Goal: Task Accomplishment & Management: Manage account settings

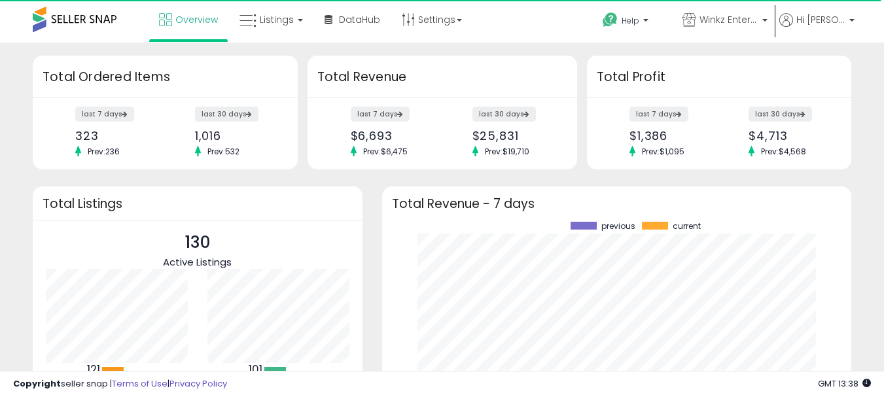
scroll to position [182, 444]
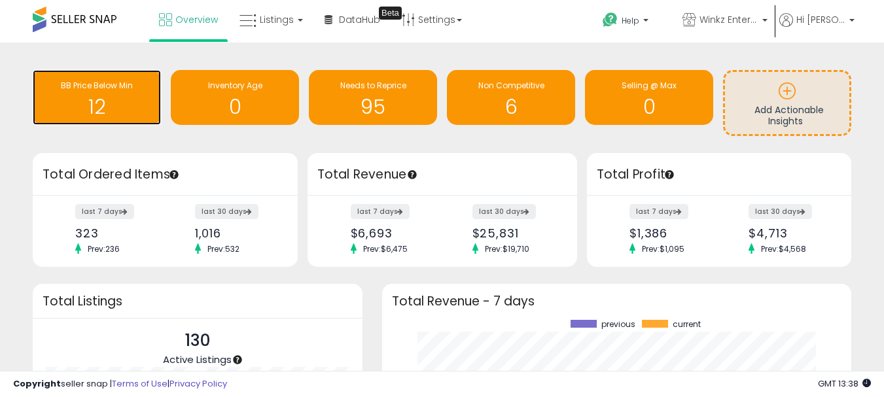
click at [93, 96] on h1 "12" at bounding box center [96, 107] width 115 height 22
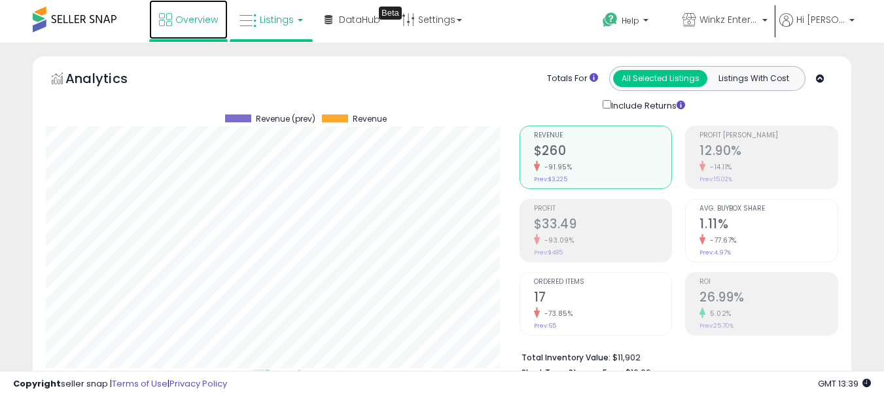
click at [186, 22] on span "Overview" at bounding box center [196, 19] width 43 height 13
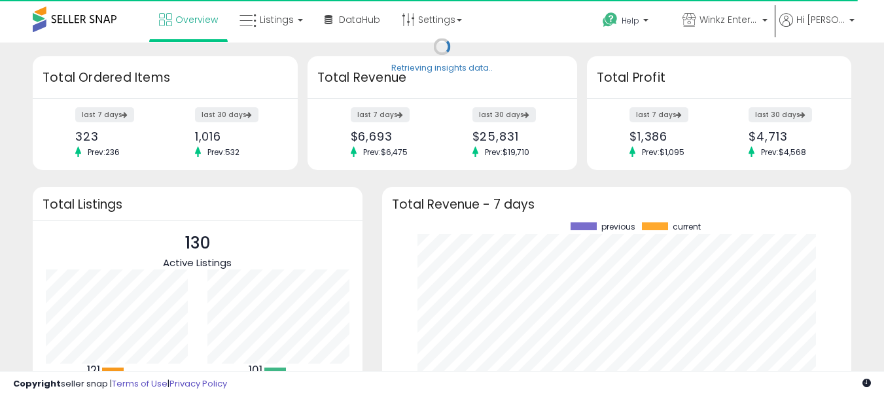
scroll to position [182, 444]
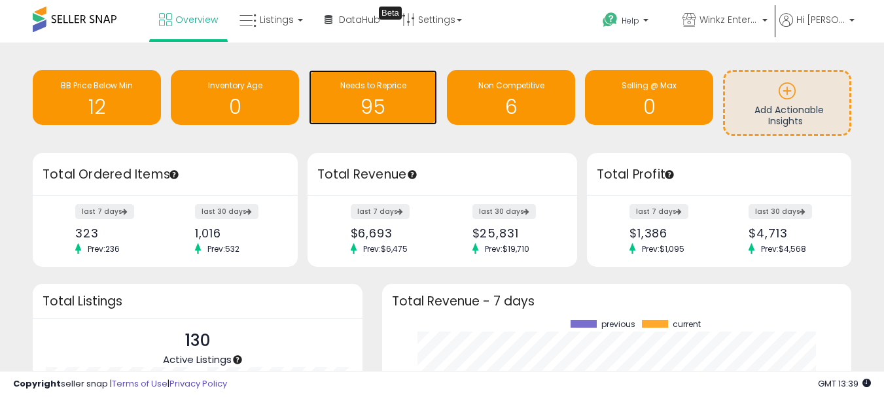
click at [356, 97] on h1 "95" at bounding box center [373, 107] width 115 height 22
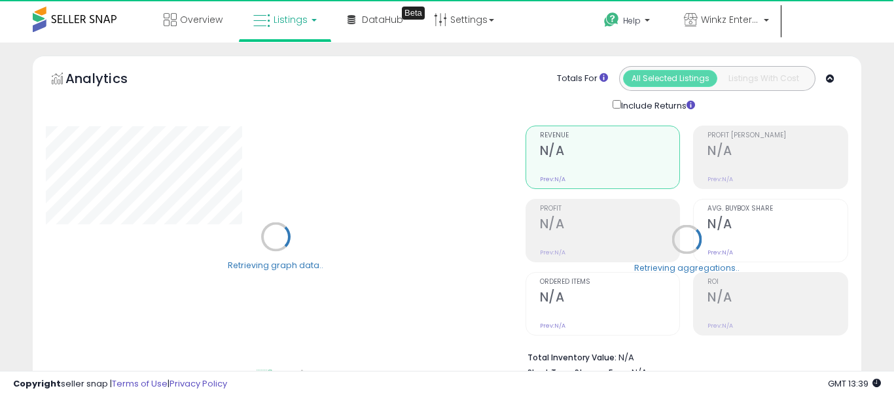
select select "**"
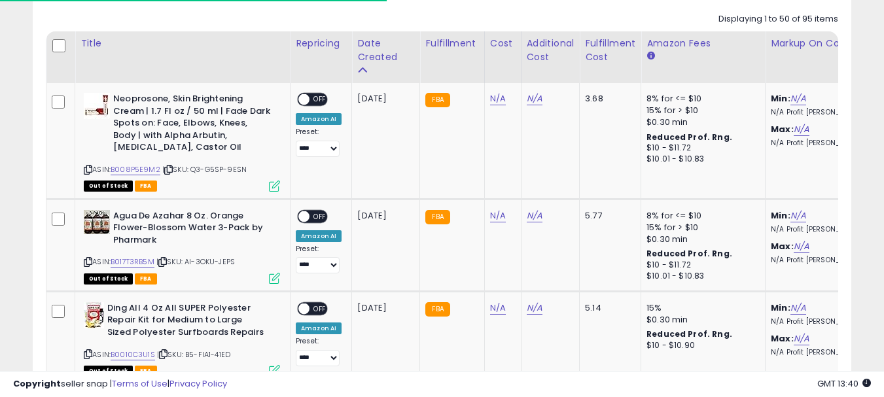
scroll to position [589, 0]
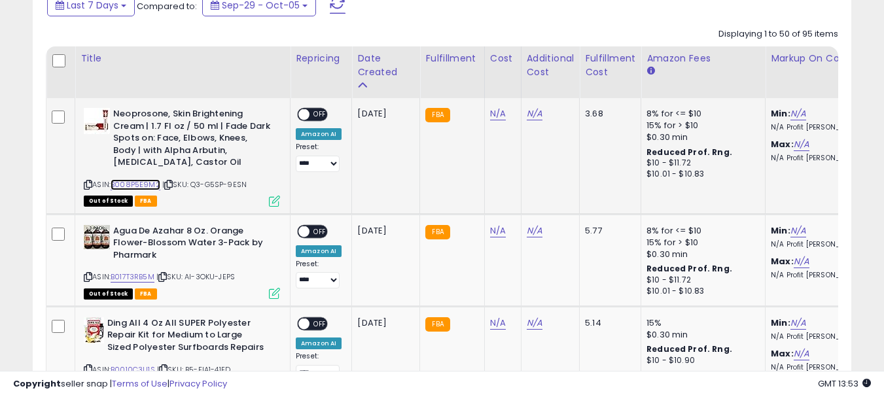
click at [135, 183] on link "B008P5E9M2" at bounding box center [136, 184] width 50 height 11
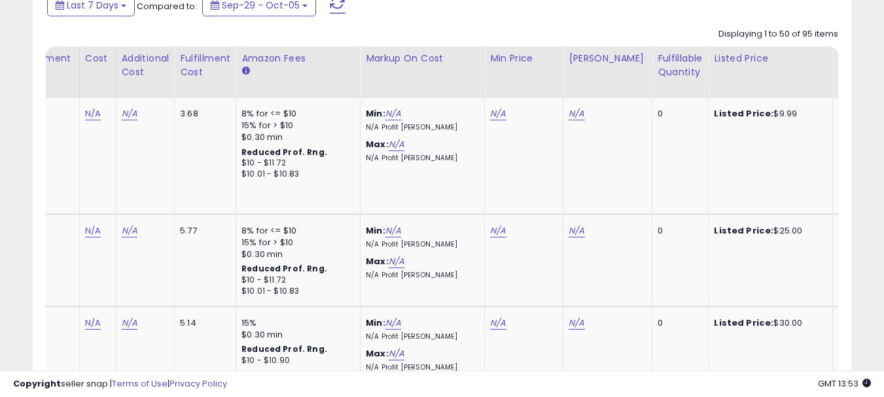
scroll to position [0, 405]
click at [492, 111] on link "N/A" at bounding box center [498, 113] width 16 height 13
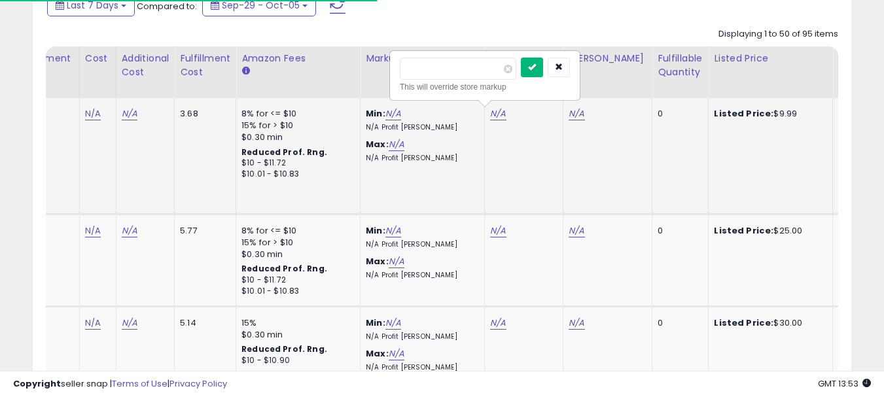
type input "****"
click at [536, 68] on icon "submit" at bounding box center [532, 67] width 8 height 8
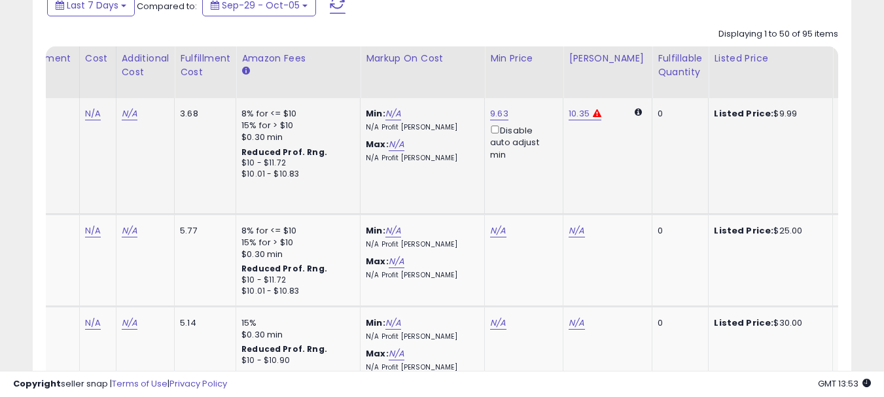
click at [492, 134] on div "Disable auto adjust min" at bounding box center [521, 142] width 63 height 38
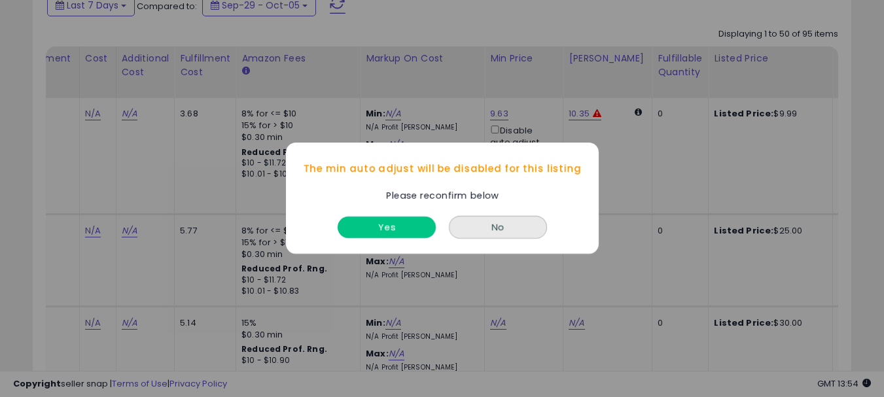
click at [422, 233] on button "Yes" at bounding box center [387, 228] width 98 height 22
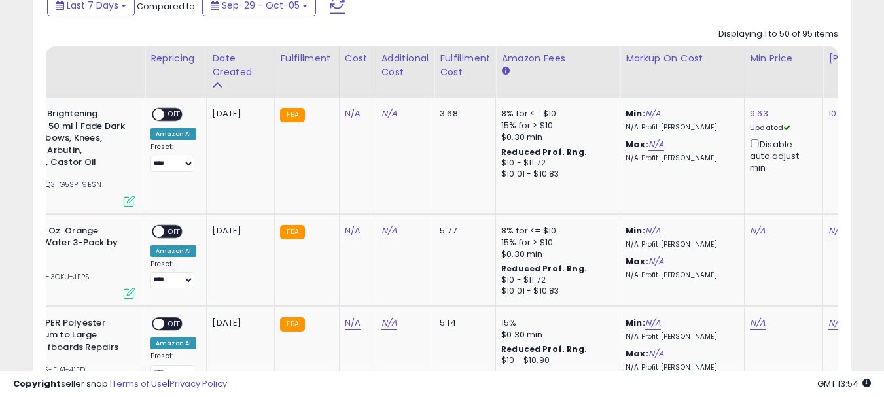
scroll to position [0, 75]
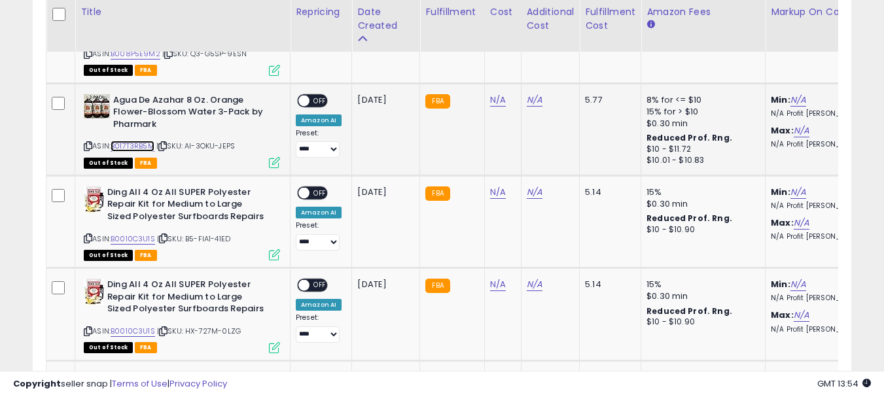
click at [139, 147] on link "B017T3RB5M" at bounding box center [133, 146] width 44 height 11
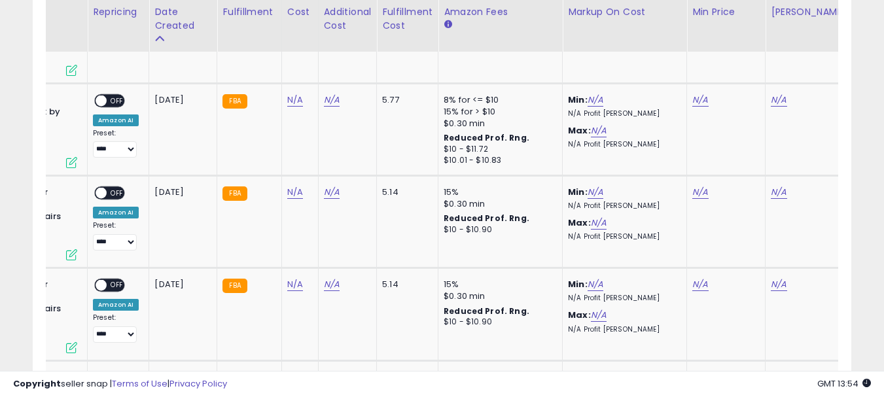
scroll to position [0, 207]
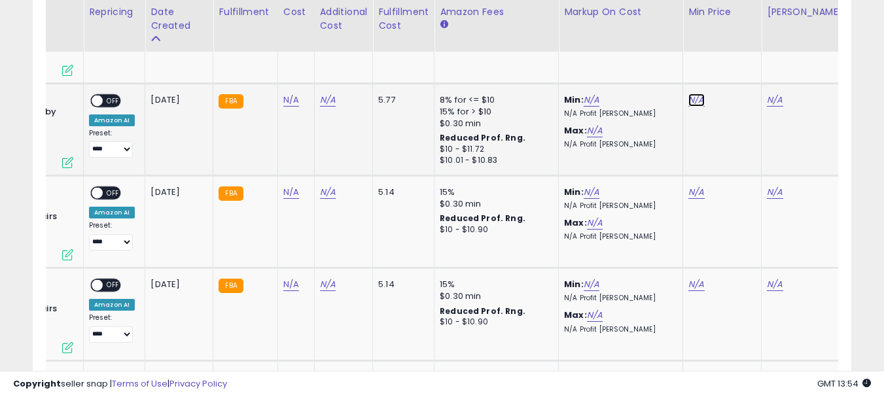
click at [689, 97] on link "N/A" at bounding box center [697, 100] width 16 height 13
type input "*****"
click at [734, 54] on icon "submit" at bounding box center [731, 53] width 8 height 8
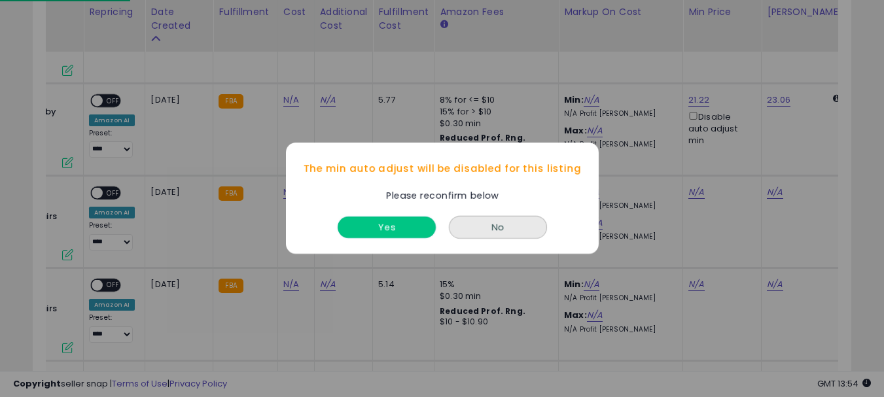
click at [403, 234] on button "Yes" at bounding box center [387, 228] width 98 height 22
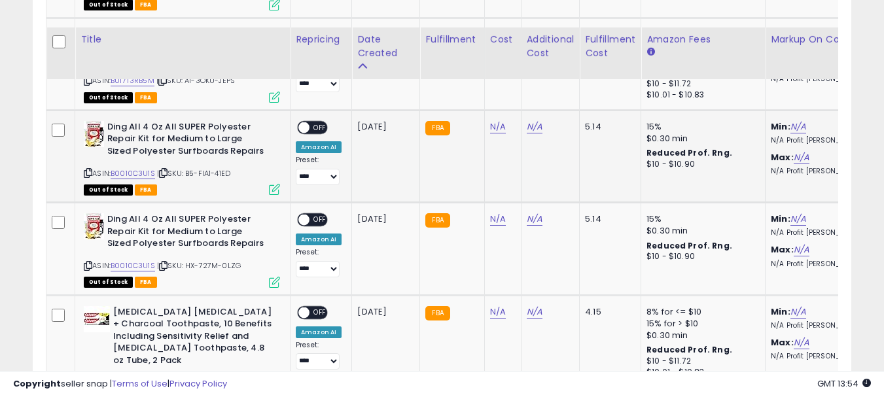
scroll to position [851, 0]
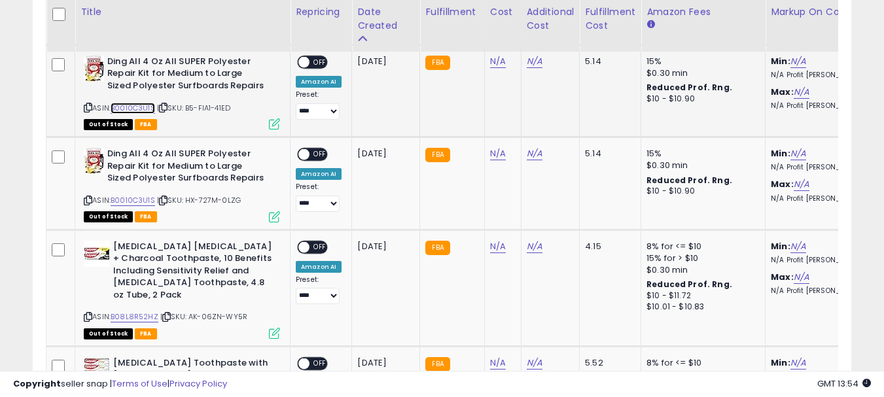
click at [140, 107] on link "B0010C3U1S" at bounding box center [133, 108] width 45 height 11
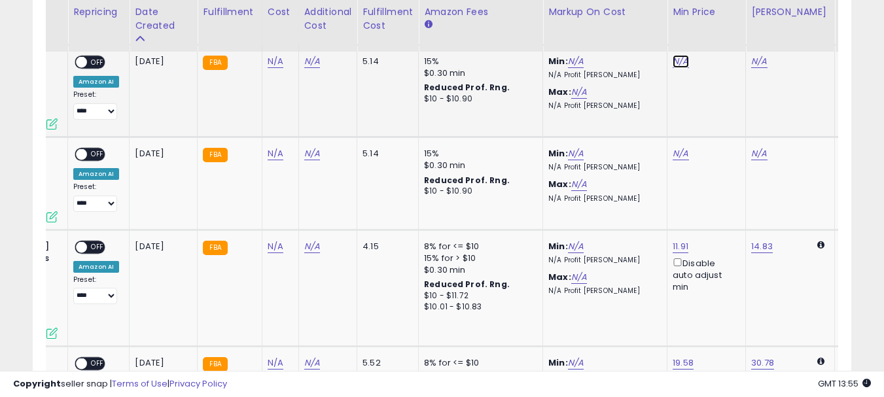
click at [682, 58] on link "N/A" at bounding box center [681, 61] width 16 height 13
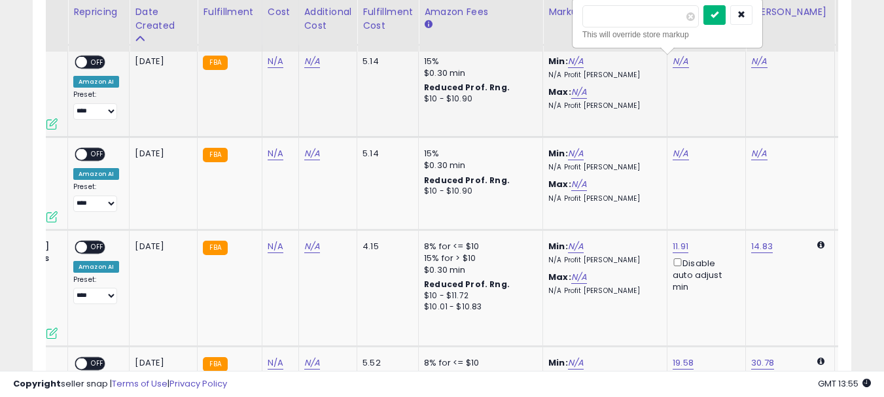
type input "*****"
click at [726, 16] on button "submit" at bounding box center [715, 15] width 22 height 20
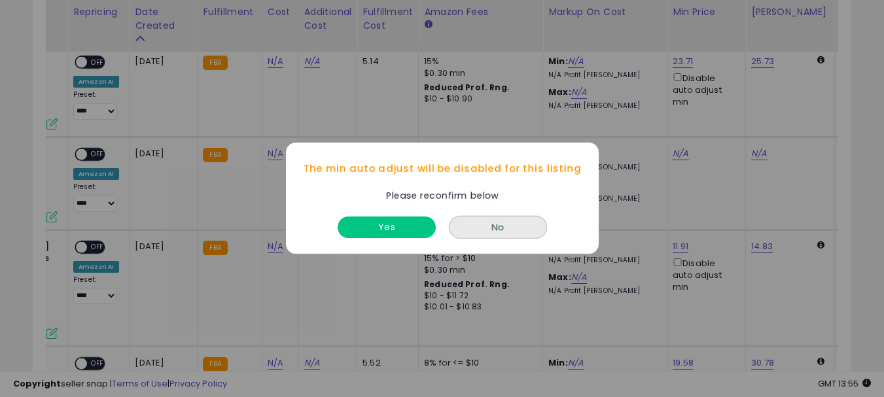
click at [449, 217] on button "No" at bounding box center [498, 228] width 98 height 23
click at [391, 232] on button "Yes" at bounding box center [387, 228] width 98 height 22
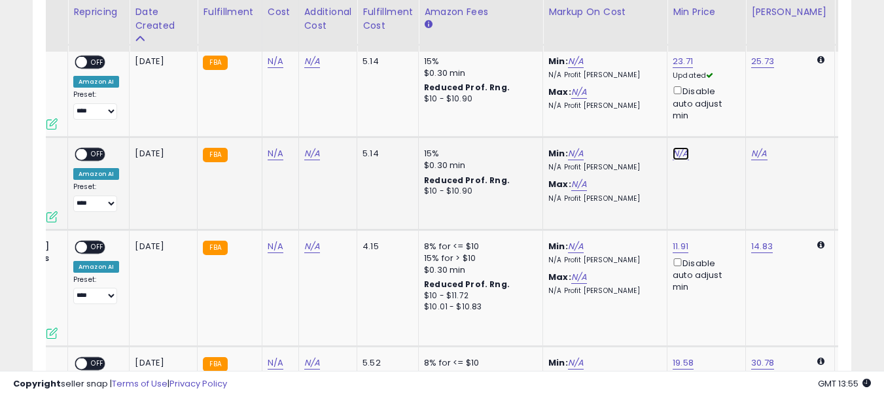
click at [682, 156] on link "N/A" at bounding box center [681, 153] width 16 height 13
type input "*****"
click at [726, 111] on button "submit" at bounding box center [715, 108] width 22 height 20
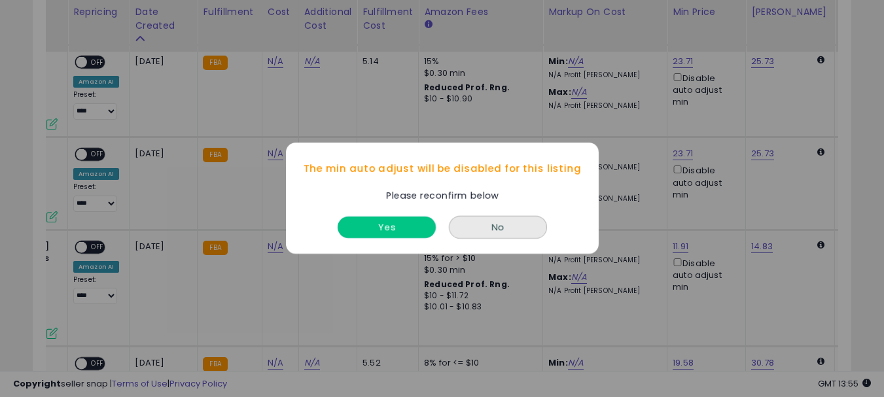
click at [393, 225] on button "Yes" at bounding box center [387, 228] width 98 height 22
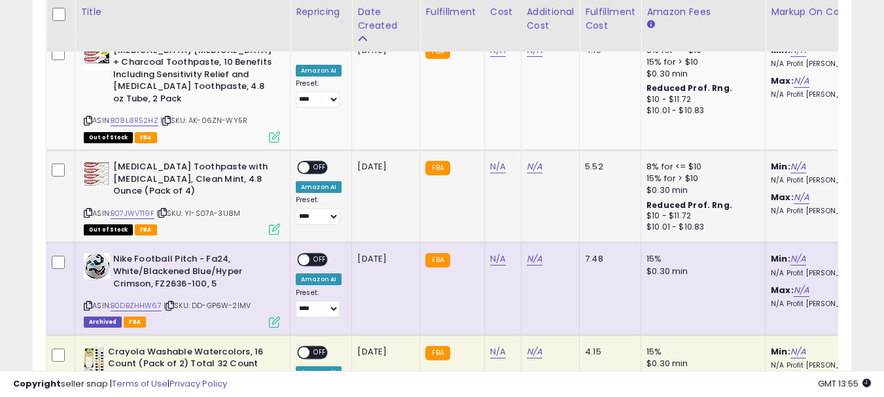
scroll to position [982, 0]
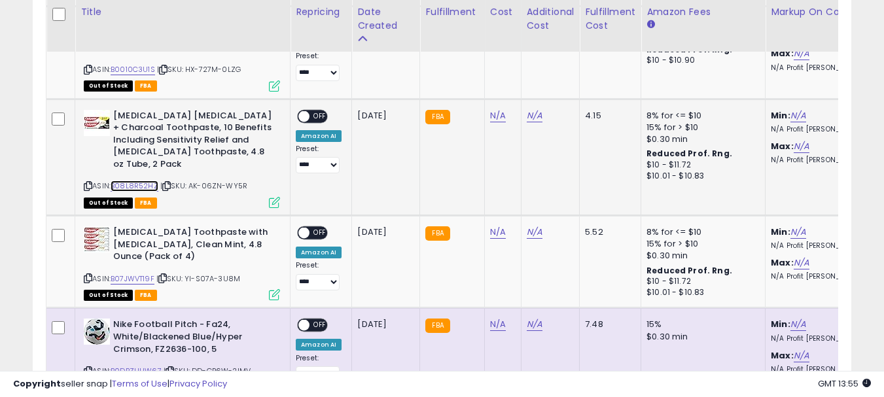
click at [136, 187] on link "B08L8R52HZ" at bounding box center [135, 186] width 48 height 11
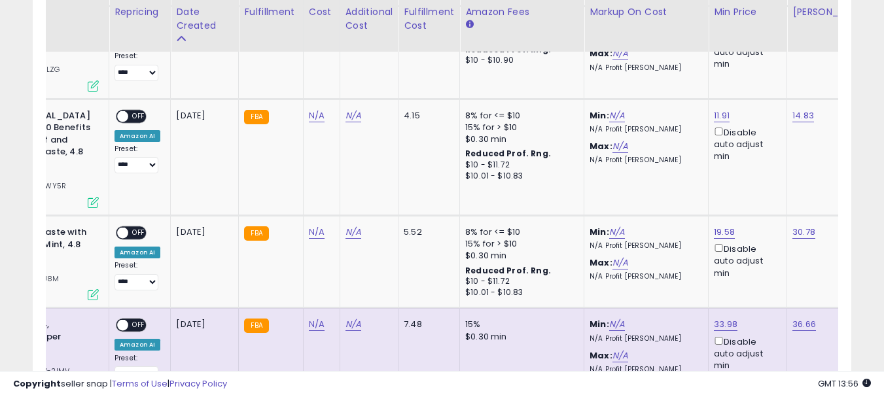
scroll to position [0, 183]
click at [720, 117] on link "11.91" at bounding box center [721, 115] width 16 height 13
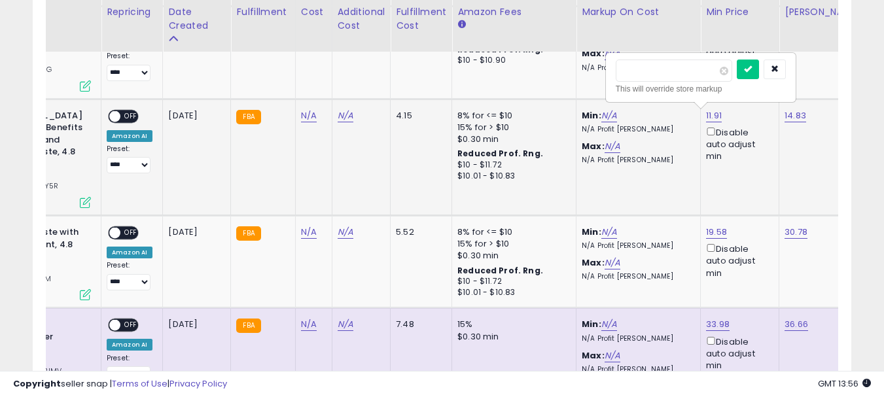
drag, startPoint x: 669, startPoint y: 70, endPoint x: 620, endPoint y: 73, distance: 49.2
click at [620, 73] on input "*****" at bounding box center [674, 71] width 117 height 22
type input "*****"
click at [752, 72] on icon "submit" at bounding box center [748, 69] width 8 height 8
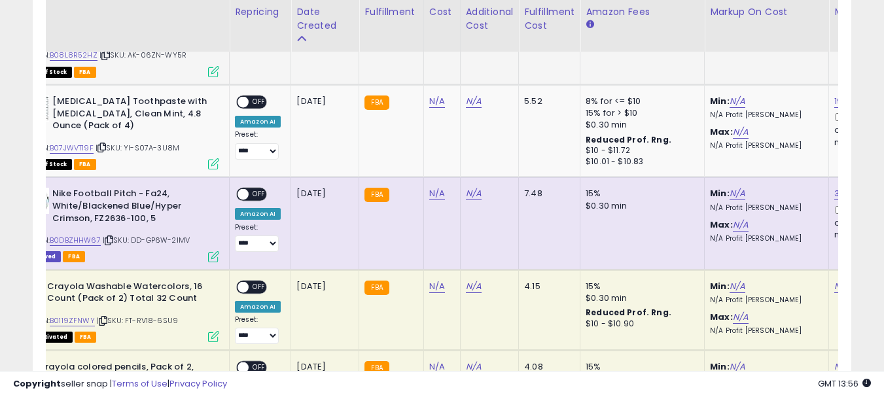
scroll to position [0, 0]
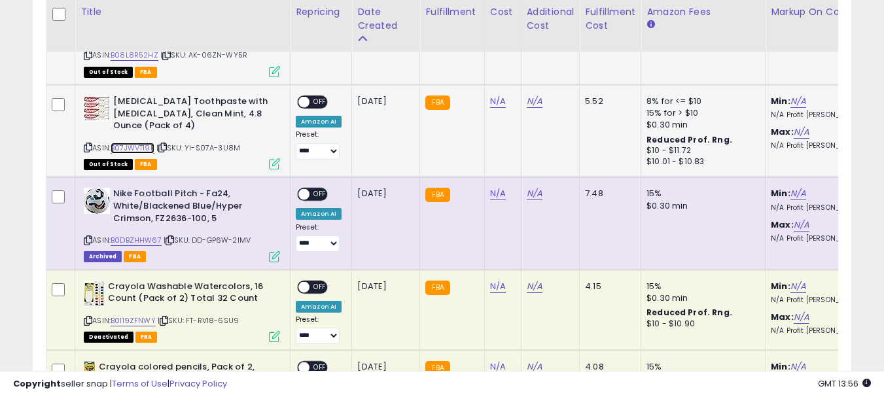
click at [128, 146] on link "B07JWVT19F" at bounding box center [133, 148] width 44 height 11
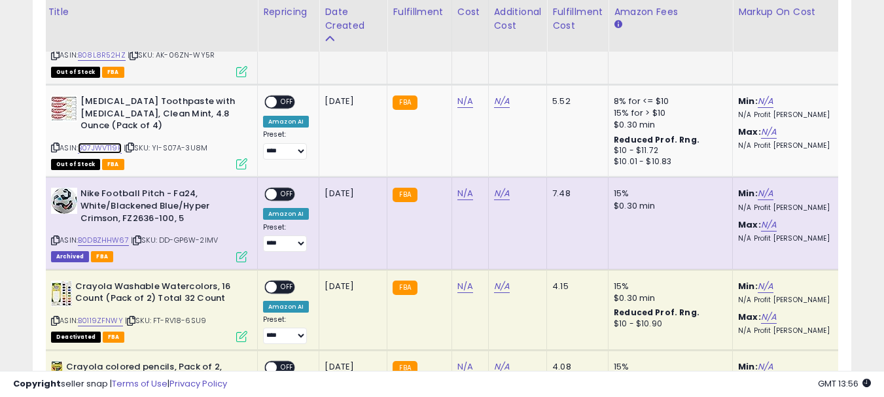
scroll to position [0, 71]
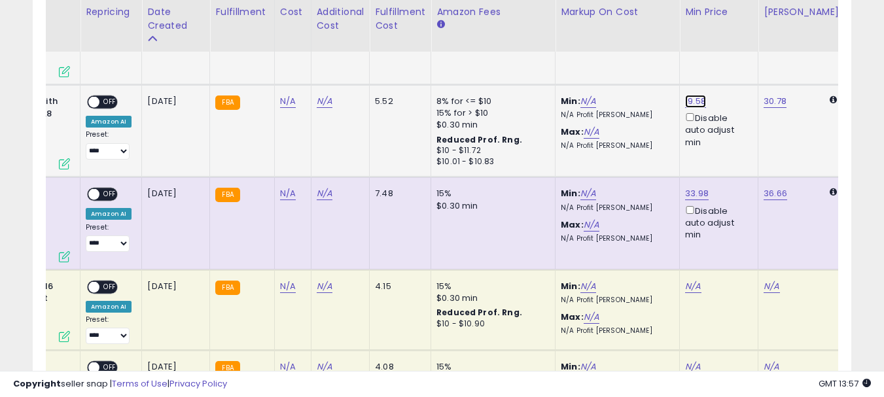
click at [696, 102] on link "19.58" at bounding box center [695, 101] width 21 height 13
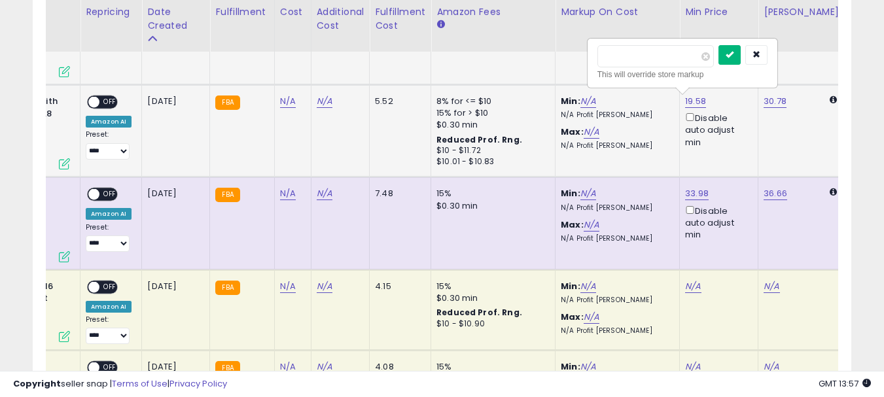
type input "*****"
click at [741, 55] on button "submit" at bounding box center [730, 55] width 22 height 20
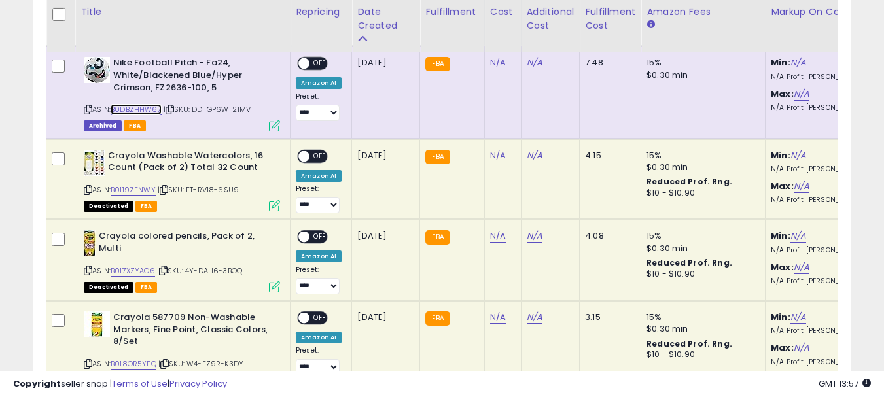
click at [141, 112] on link "B0DBZHHW67" at bounding box center [136, 109] width 51 height 11
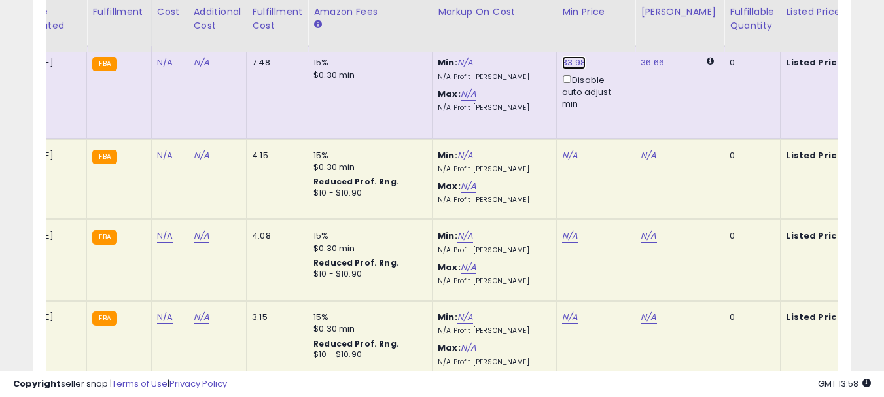
click at [575, 62] on link "33.98" at bounding box center [574, 62] width 24 height 13
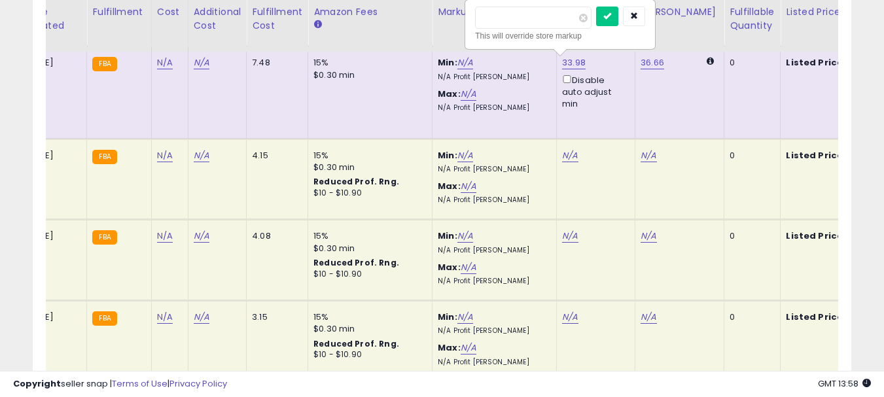
drag, startPoint x: 544, startPoint y: 22, endPoint x: 480, endPoint y: 21, distance: 64.2
click at [480, 21] on input "*****" at bounding box center [533, 18] width 117 height 22
type input "*****"
click at [611, 20] on icon "submit" at bounding box center [608, 16] width 8 height 8
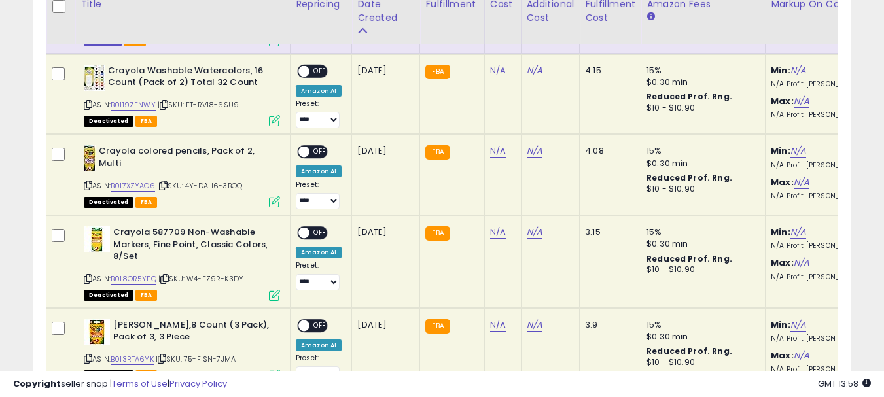
scroll to position [1309, 0]
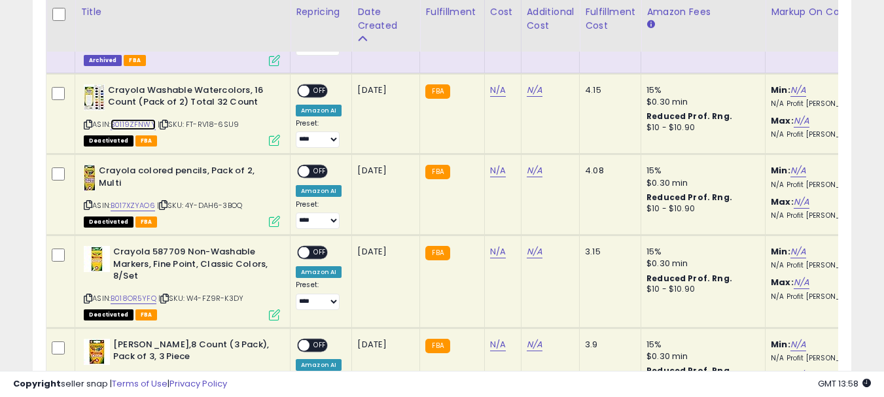
click at [146, 124] on link "B0119ZFNWY" at bounding box center [133, 124] width 45 height 11
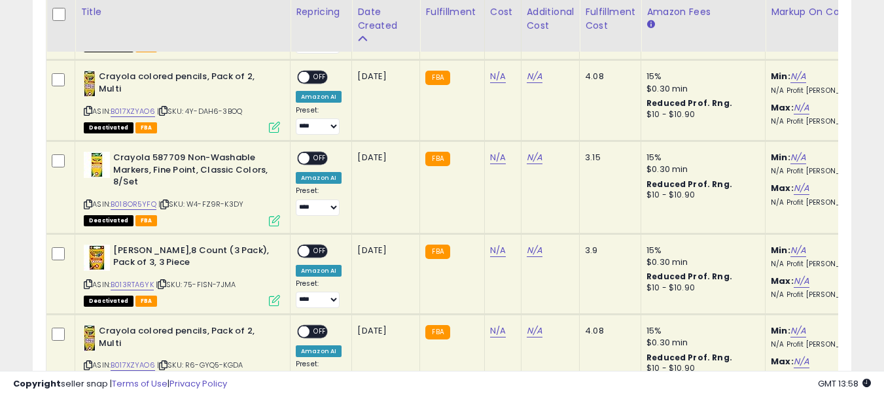
scroll to position [1375, 0]
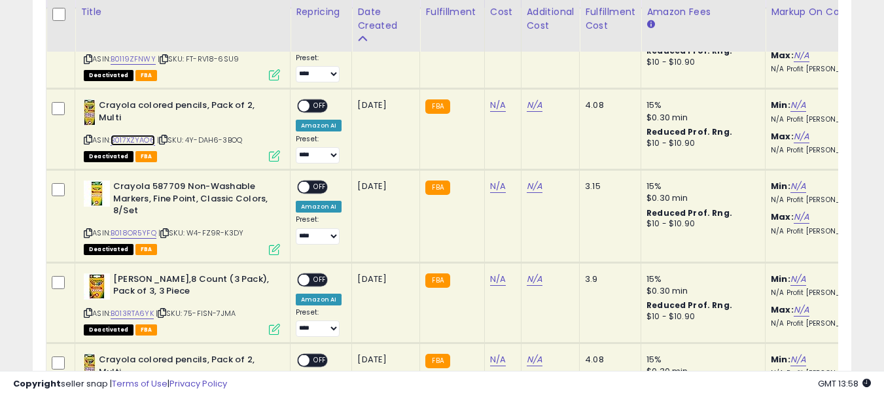
click at [126, 139] on link "B017XZYAO6" at bounding box center [133, 140] width 45 height 11
click at [128, 232] on link "B018OR5YFQ" at bounding box center [134, 233] width 46 height 11
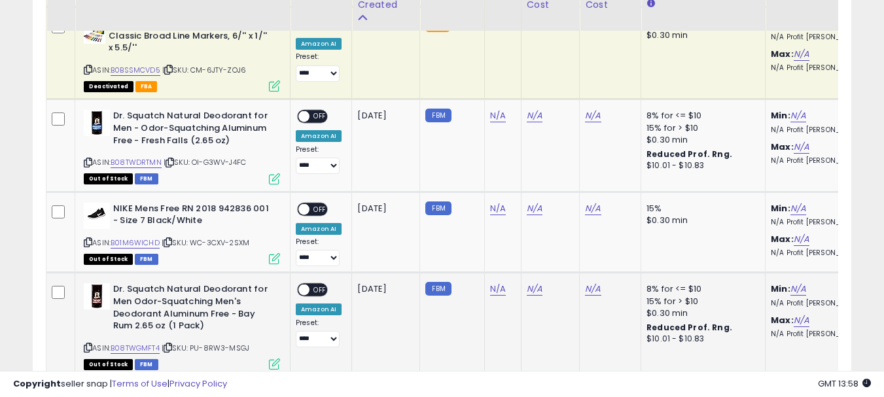
scroll to position [1833, 0]
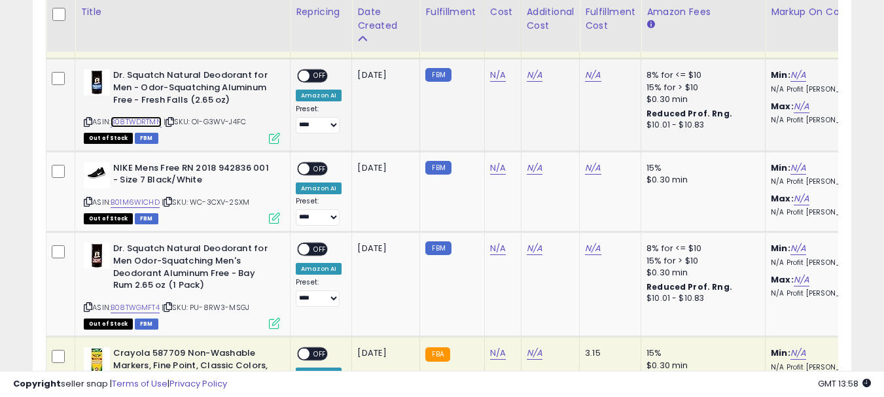
click at [147, 118] on link "B08TWDRTMN" at bounding box center [136, 122] width 51 height 11
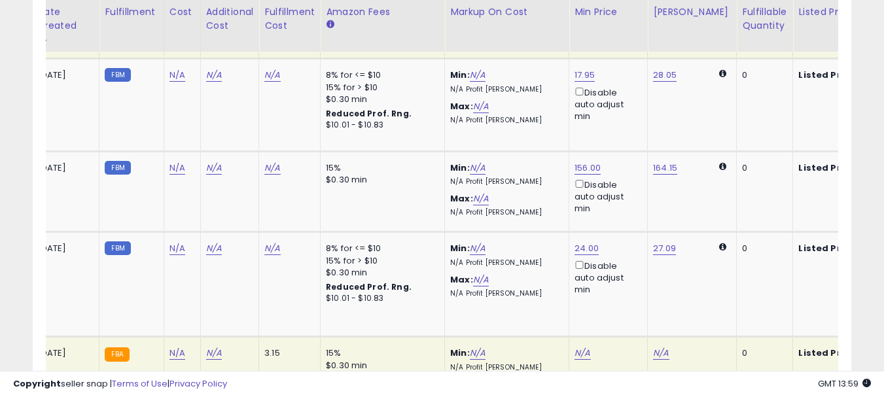
scroll to position [0, 319]
click at [588, 78] on link "17.95" at bounding box center [587, 75] width 20 height 13
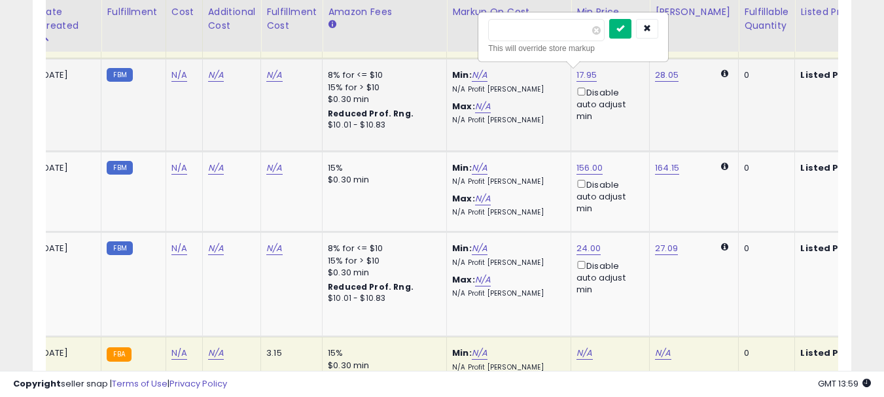
type input "*****"
click at [624, 29] on icon "submit" at bounding box center [621, 28] width 8 height 8
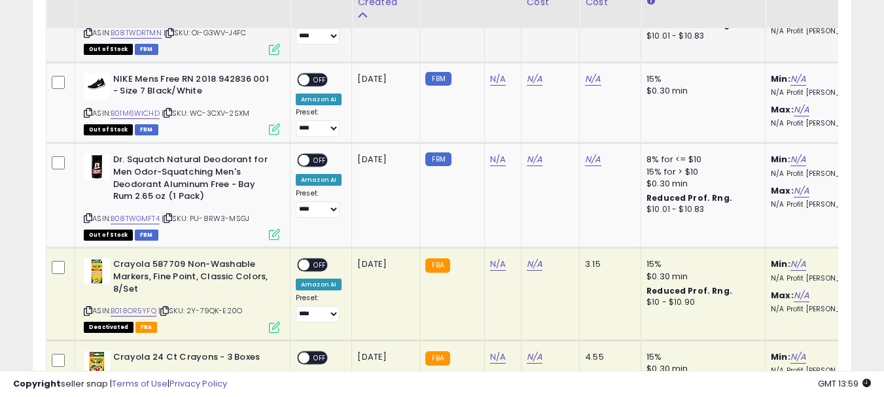
scroll to position [1898, 0]
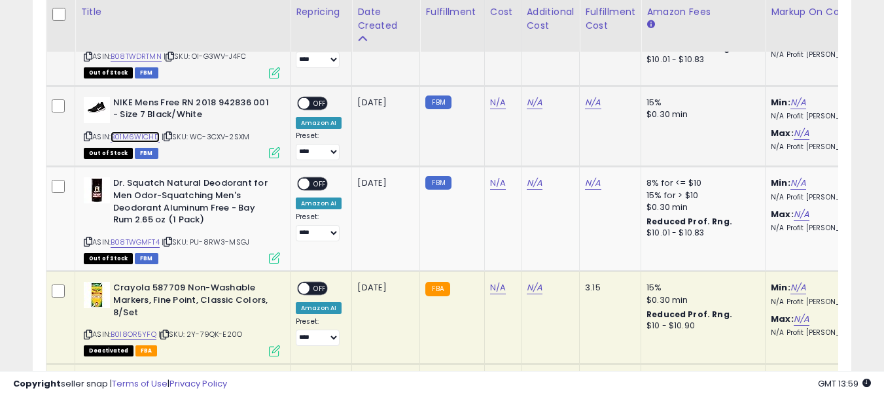
click at [125, 135] on link "B01M6WICHD" at bounding box center [135, 137] width 49 height 11
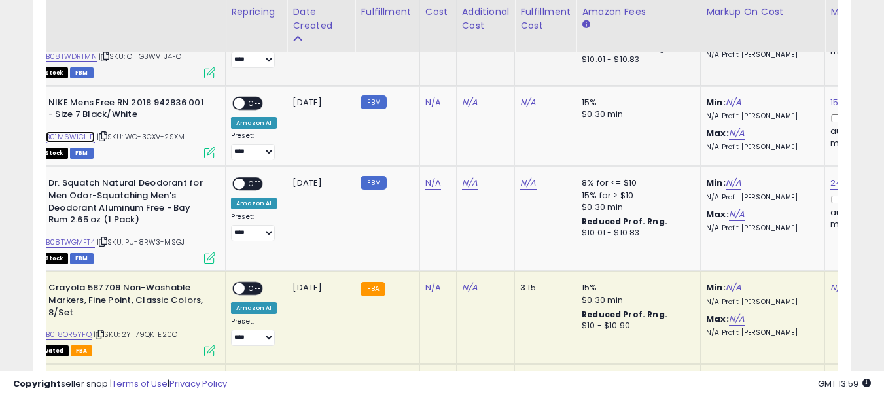
scroll to position [0, 137]
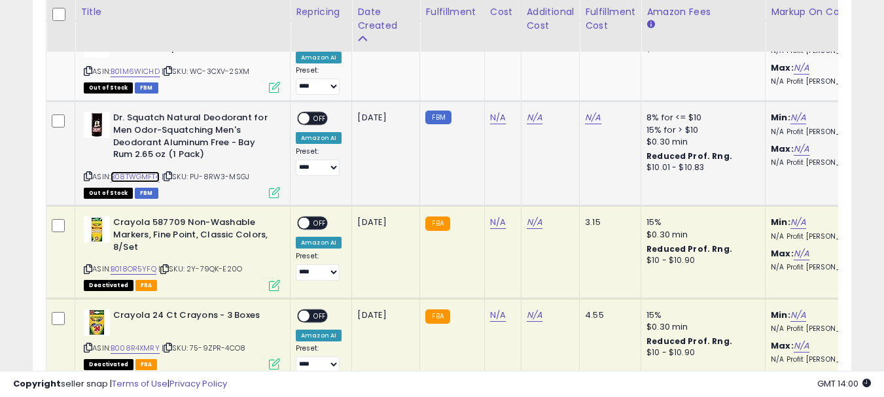
click at [143, 177] on link "B08TWGMFT4" at bounding box center [135, 177] width 49 height 11
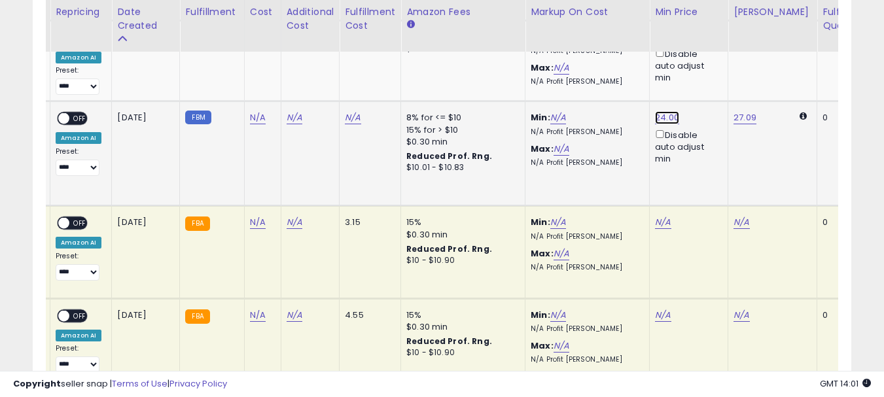
click at [670, 122] on link "24.00" at bounding box center [667, 117] width 24 height 13
type input "*****"
click at [704, 75] on icon "submit" at bounding box center [700, 71] width 8 height 8
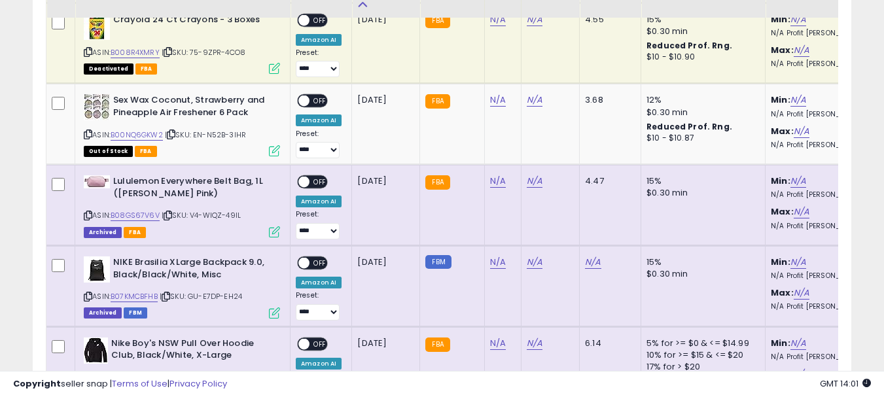
scroll to position [2291, 0]
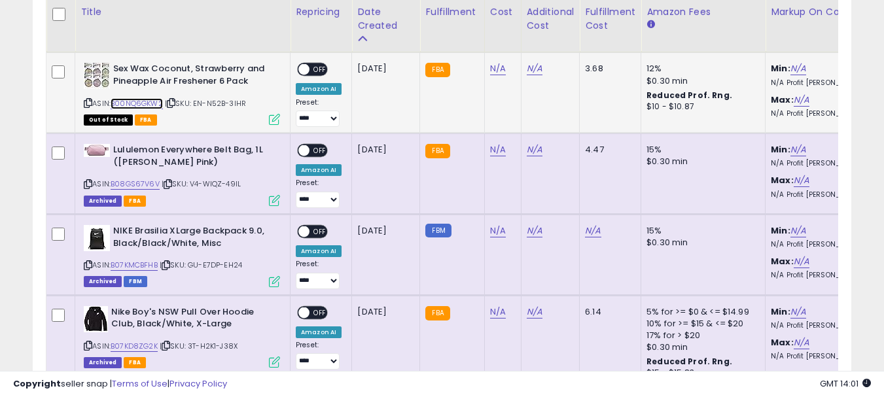
click at [138, 105] on link "B00NQ6GKW2" at bounding box center [137, 103] width 52 height 11
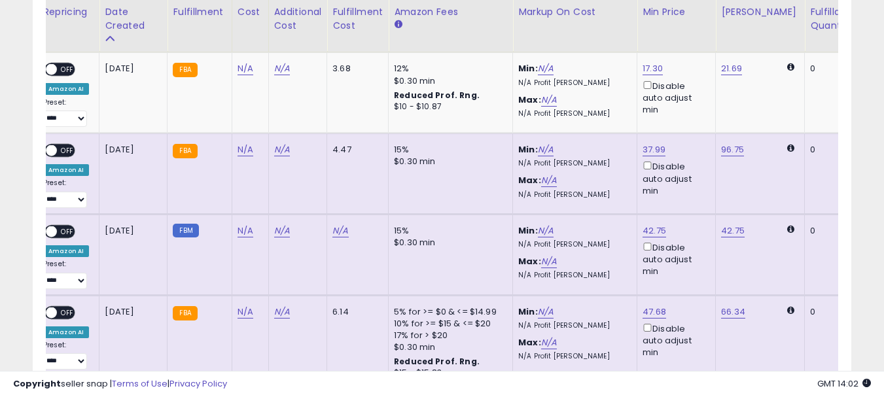
scroll to position [0, 260]
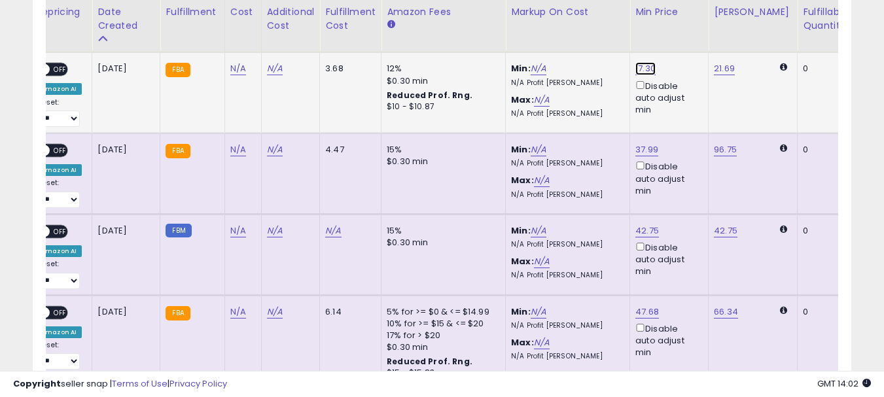
click at [641, 65] on link "17.30" at bounding box center [646, 68] width 20 height 13
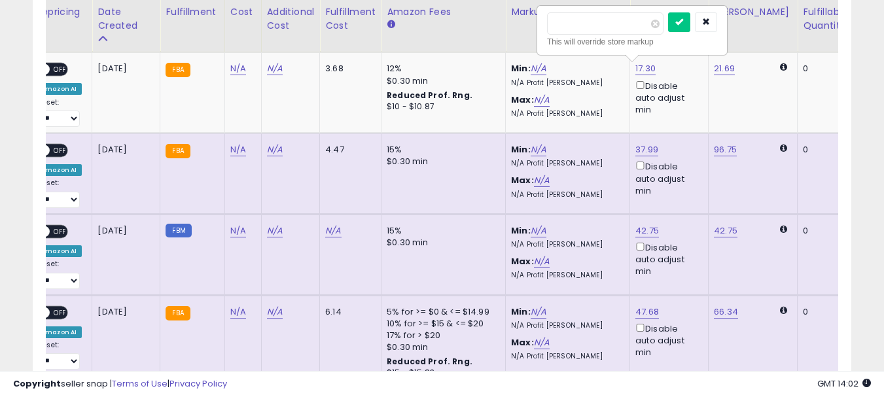
drag, startPoint x: 614, startPoint y: 26, endPoint x: 524, endPoint y: 24, distance: 89.7
type input "*****"
click at [691, 27] on button "submit" at bounding box center [679, 22] width 22 height 20
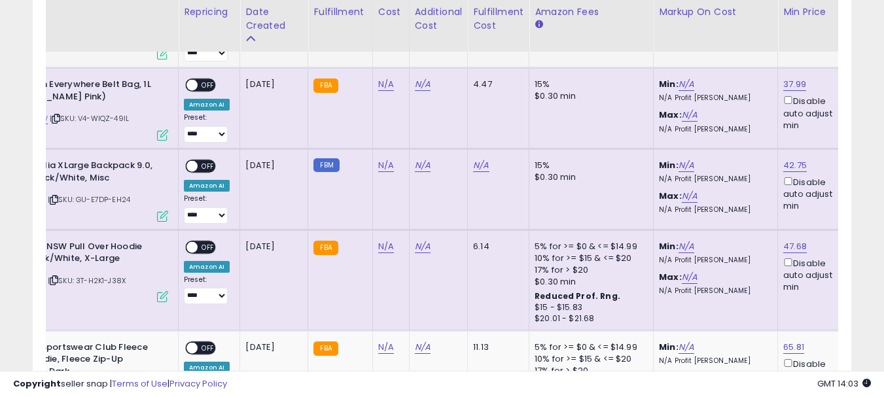
scroll to position [0, 0]
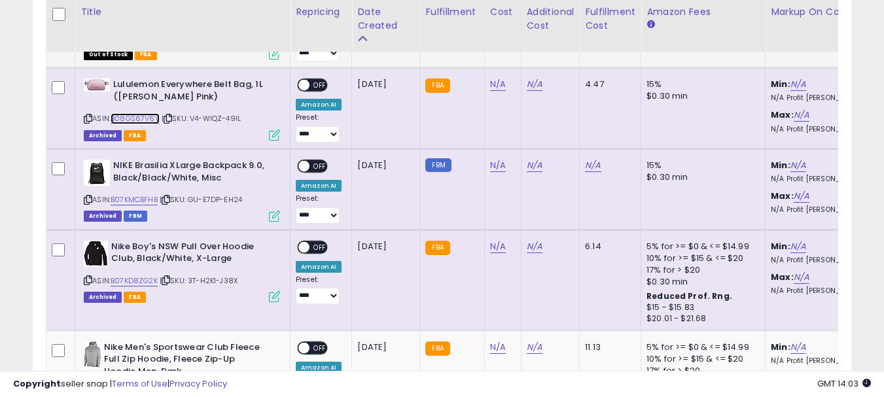
click at [135, 119] on link "B08GS67V6V" at bounding box center [135, 118] width 49 height 11
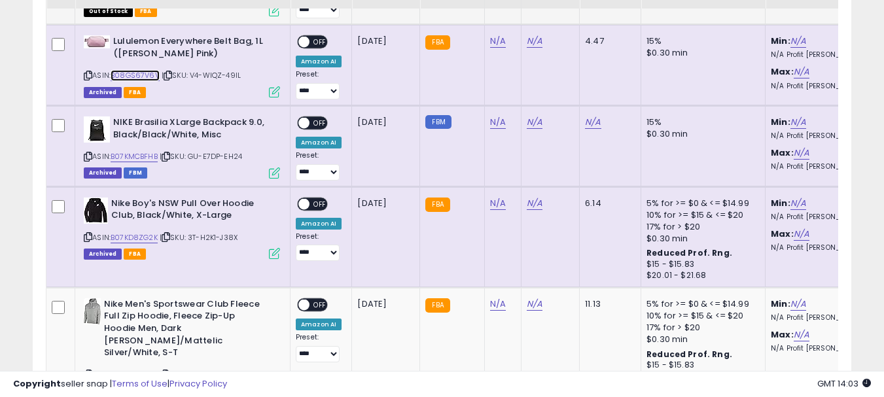
scroll to position [2422, 0]
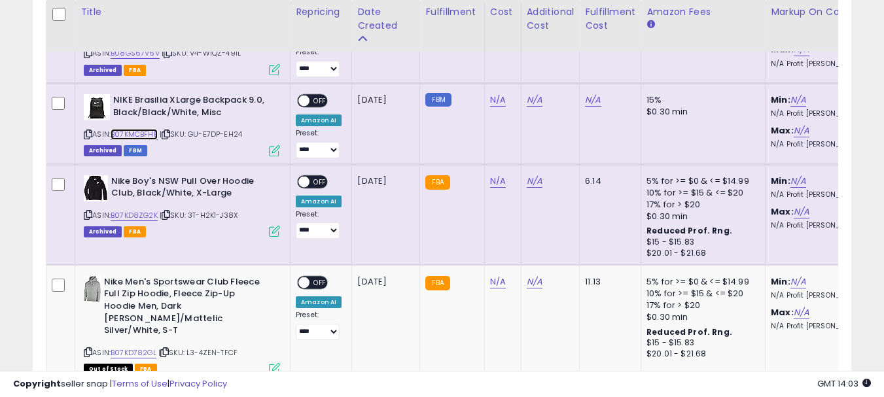
click at [145, 132] on link "B07KMCBFHB" at bounding box center [134, 134] width 47 height 11
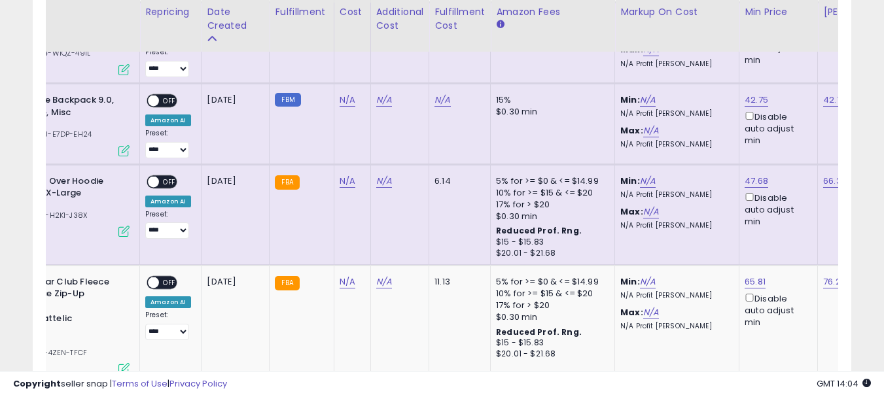
scroll to position [0, 154]
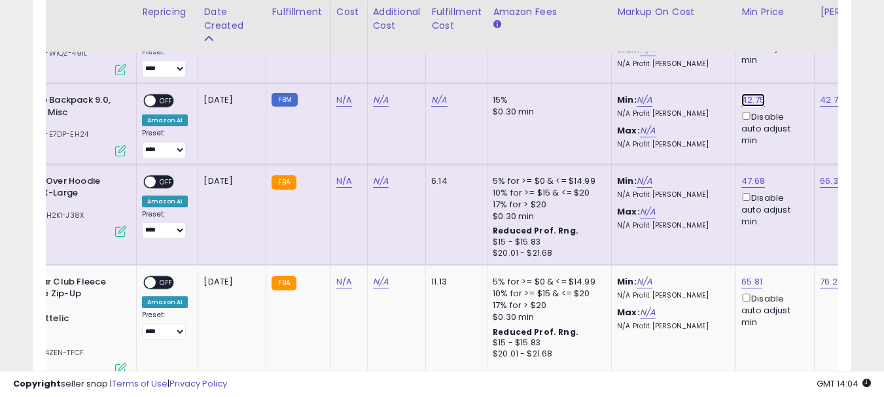
click at [758, 98] on link "42.75" at bounding box center [754, 100] width 24 height 13
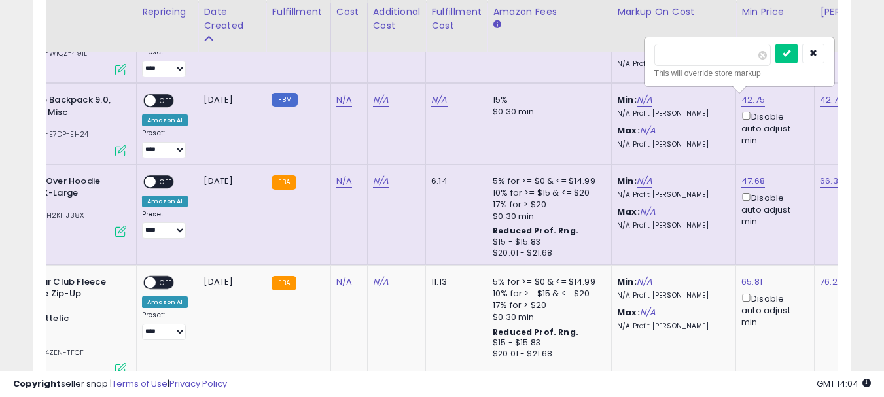
scroll to position [0, 192]
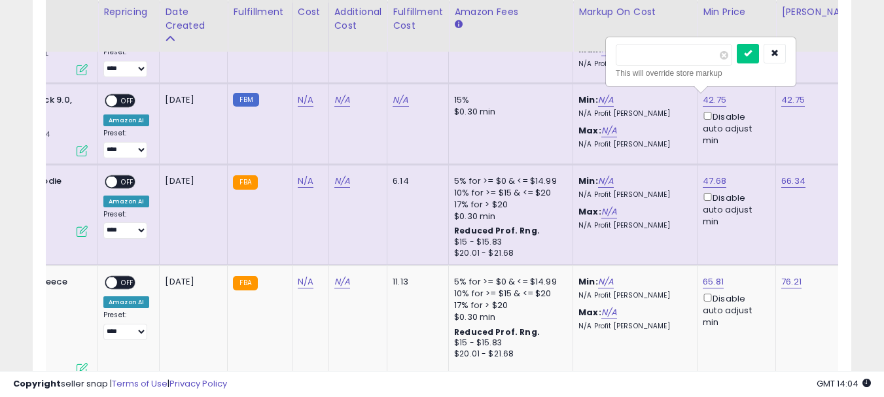
drag, startPoint x: 656, startPoint y: 56, endPoint x: 628, endPoint y: 60, distance: 27.7
click at [628, 60] on input "*****" at bounding box center [674, 55] width 117 height 22
type input "*****"
click at [752, 54] on icon "submit" at bounding box center [748, 53] width 8 height 8
click at [752, 57] on icon "submit" at bounding box center [748, 53] width 8 height 8
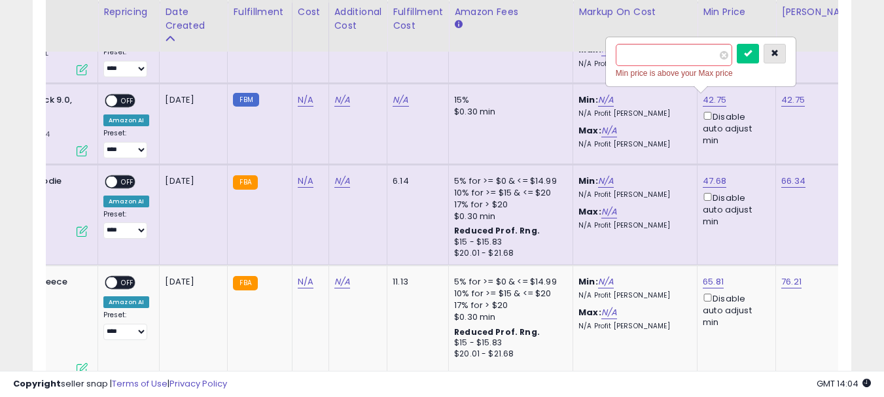
click at [779, 53] on icon "button" at bounding box center [775, 53] width 8 height 8
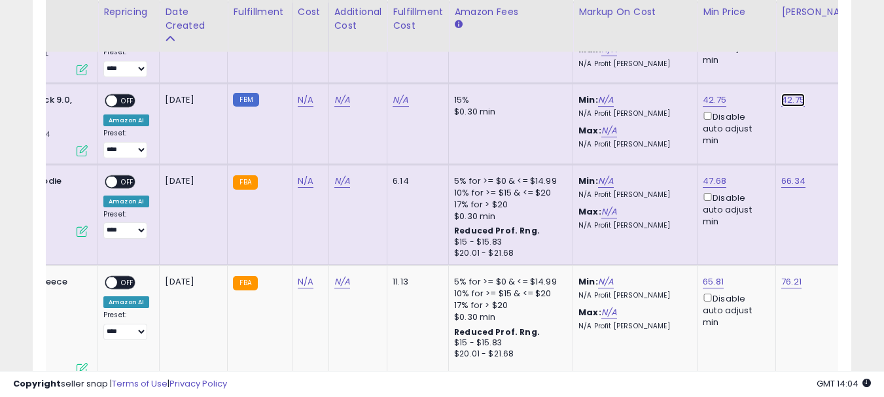
click at [800, 102] on link "42.75" at bounding box center [794, 100] width 24 height 13
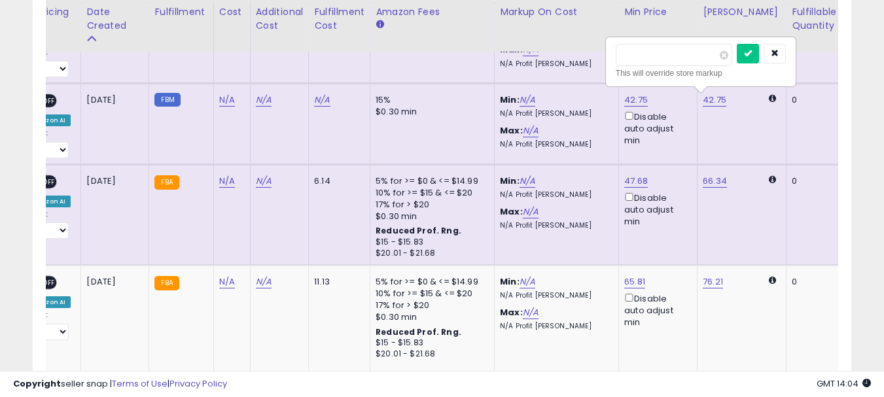
drag, startPoint x: 680, startPoint y: 61, endPoint x: 621, endPoint y: 58, distance: 59.6
click at [621, 58] on input "*****" at bounding box center [674, 55] width 117 height 22
type input "*****"
click at [759, 58] on button "submit" at bounding box center [748, 54] width 22 height 20
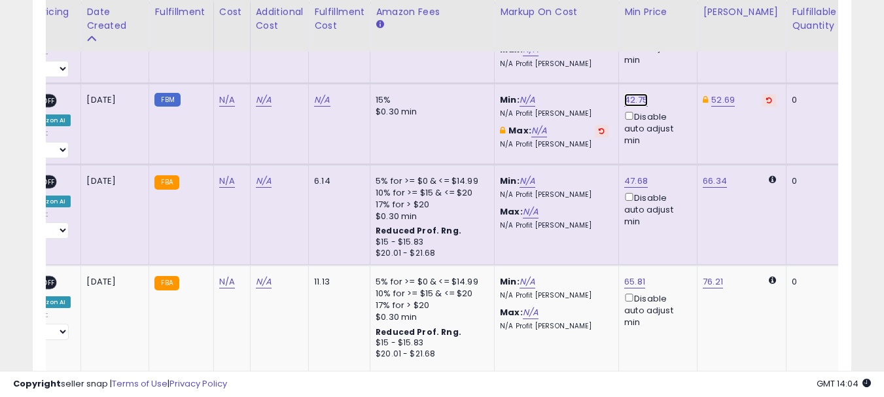
click at [640, 99] on link "42.75" at bounding box center [636, 100] width 24 height 13
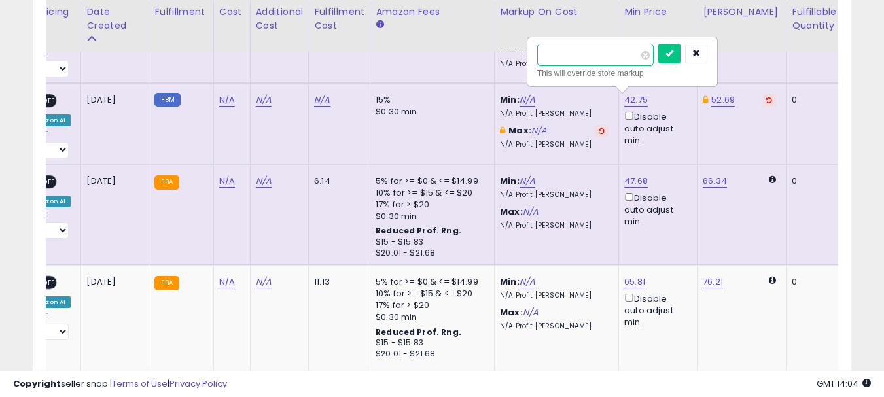
drag, startPoint x: 566, startPoint y: 54, endPoint x: 544, endPoint y: 56, distance: 22.4
click at [544, 56] on input "*****" at bounding box center [595, 55] width 117 height 22
type input "*****"
click at [681, 60] on button "submit" at bounding box center [670, 54] width 22 height 20
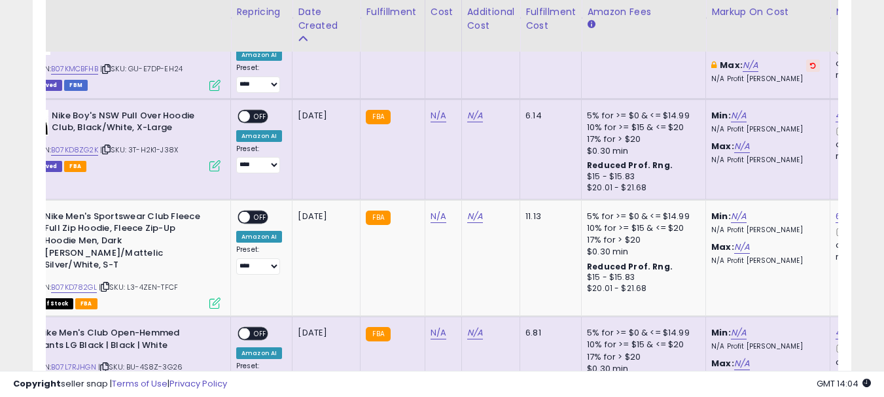
scroll to position [0, 0]
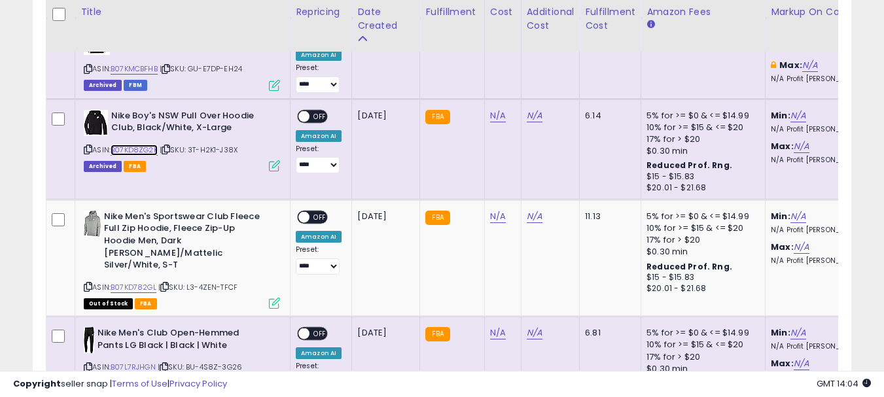
click at [122, 150] on link "B07KD8ZG2K" at bounding box center [134, 150] width 47 height 11
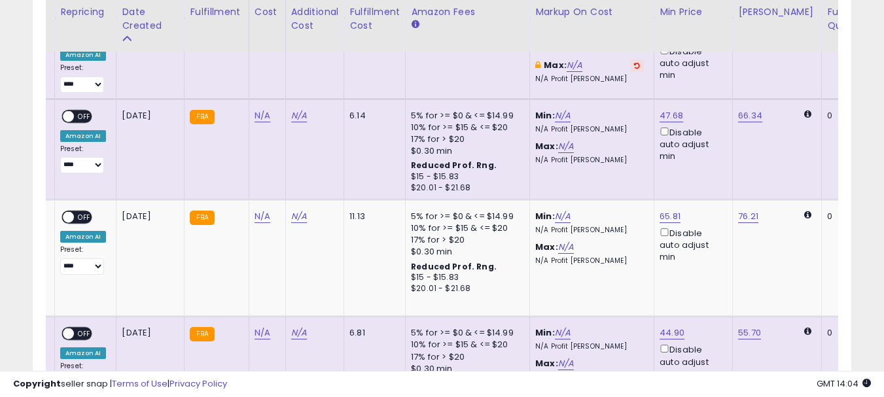
scroll to position [0, 237]
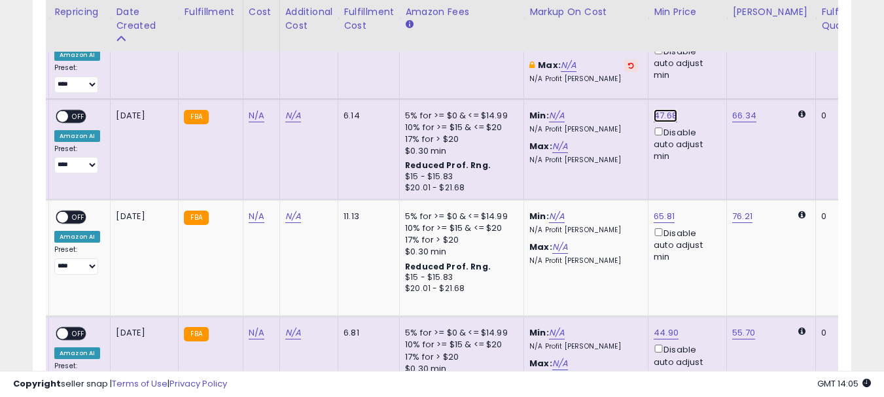
click at [666, 117] on link "47.68" at bounding box center [666, 115] width 24 height 13
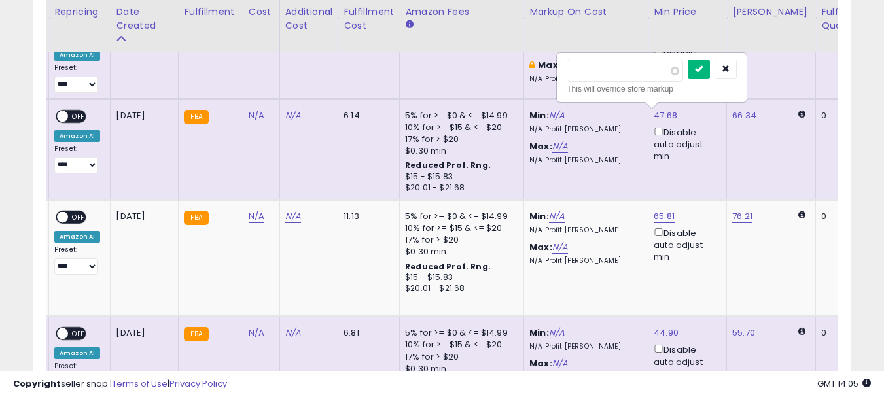
type input "*****"
click at [703, 70] on icon "submit" at bounding box center [699, 69] width 8 height 8
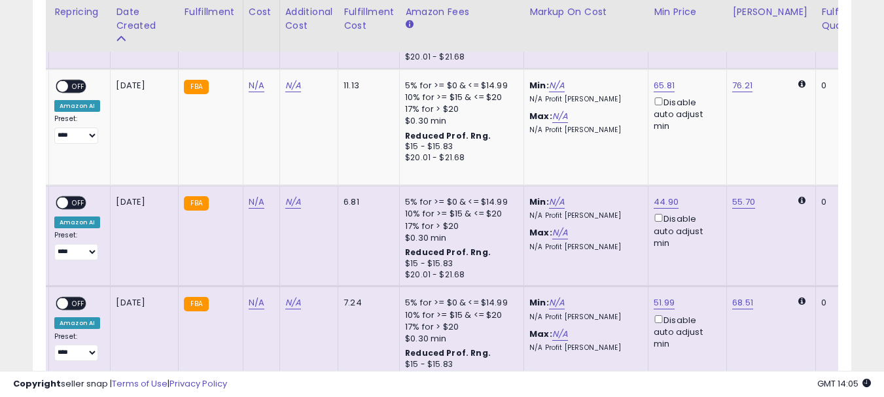
scroll to position [0, 76]
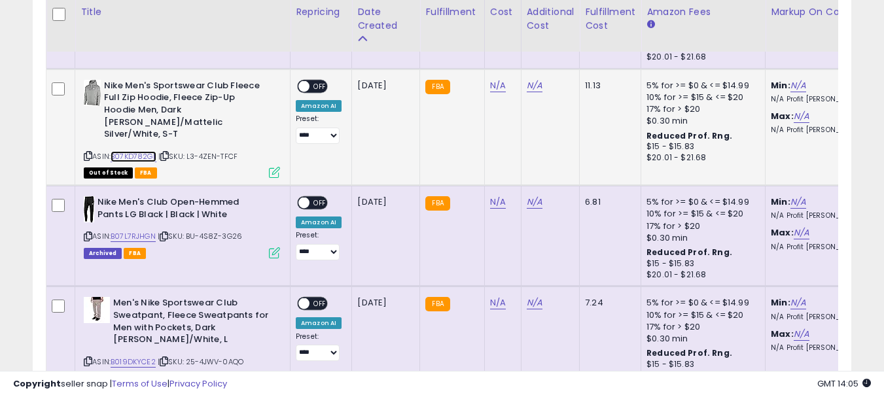
click at [129, 151] on link "B07KD782GL" at bounding box center [134, 156] width 46 height 11
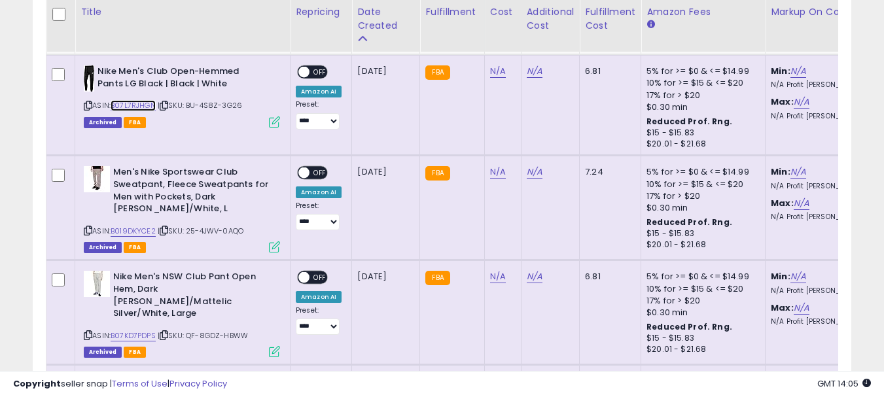
click at [133, 100] on link "B07L7RJHGN" at bounding box center [133, 105] width 45 height 11
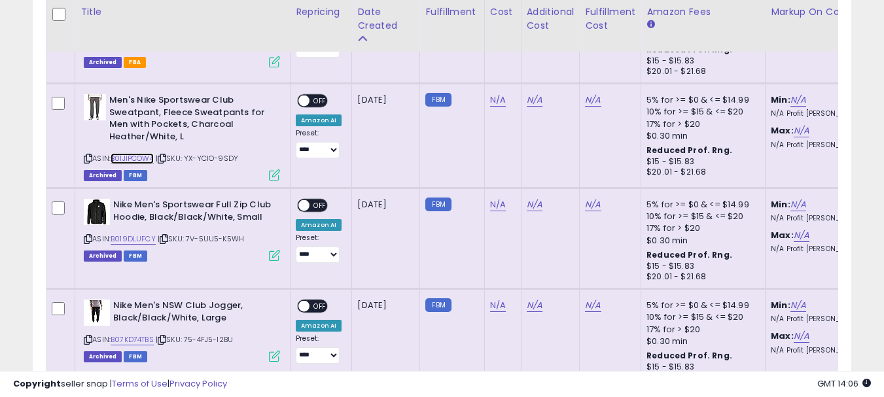
click at [148, 153] on link "B01JIPCOW4" at bounding box center [132, 158] width 43 height 11
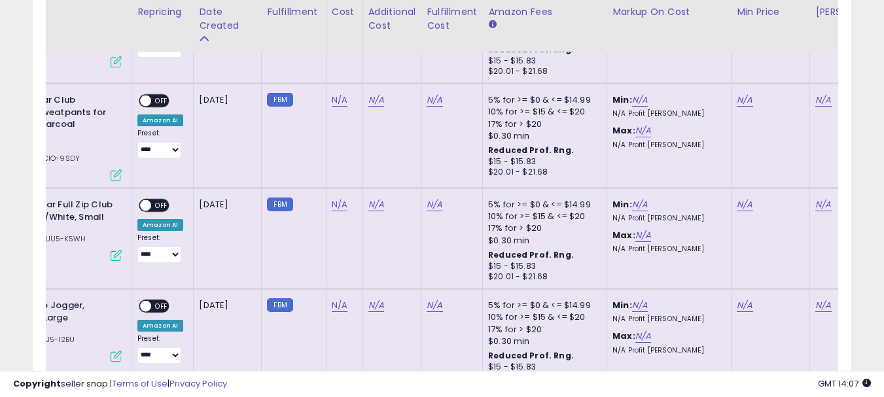
scroll to position [0, 188]
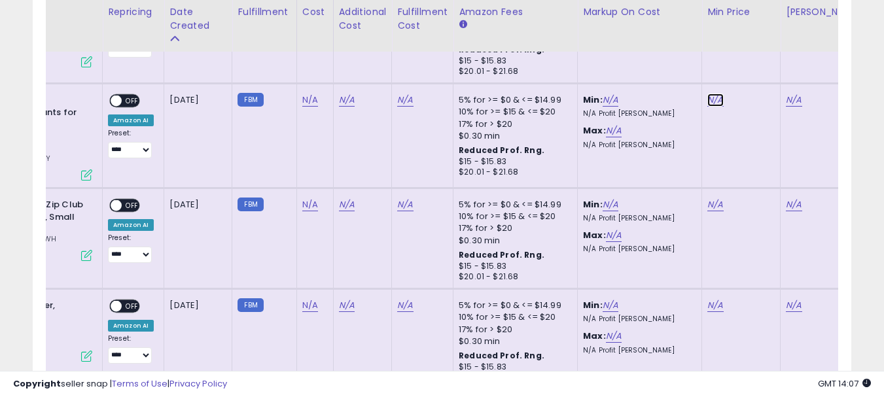
click at [714, 94] on link "N/A" at bounding box center [716, 100] width 16 height 13
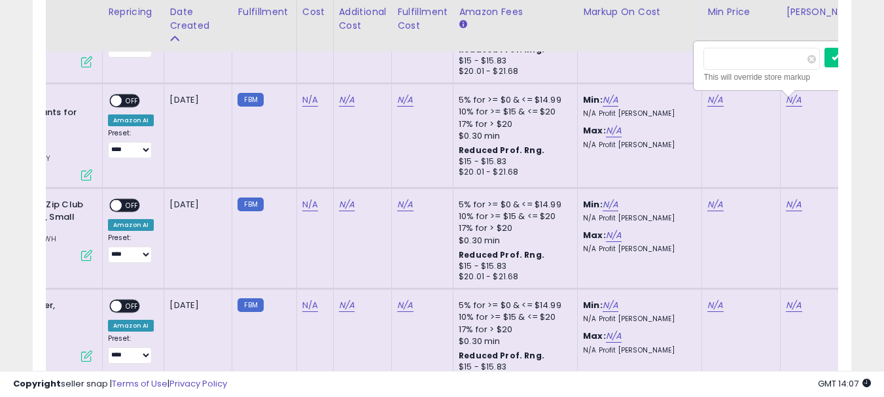
scroll to position [0, 189]
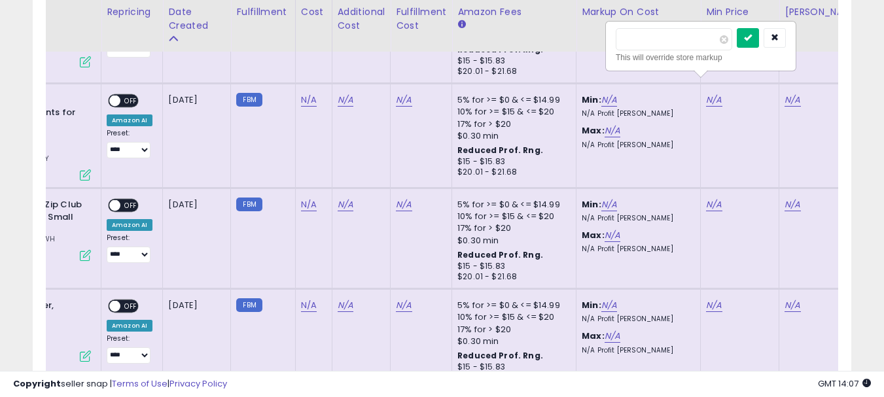
type input "*****"
click at [752, 40] on icon "submit" at bounding box center [748, 37] width 8 height 8
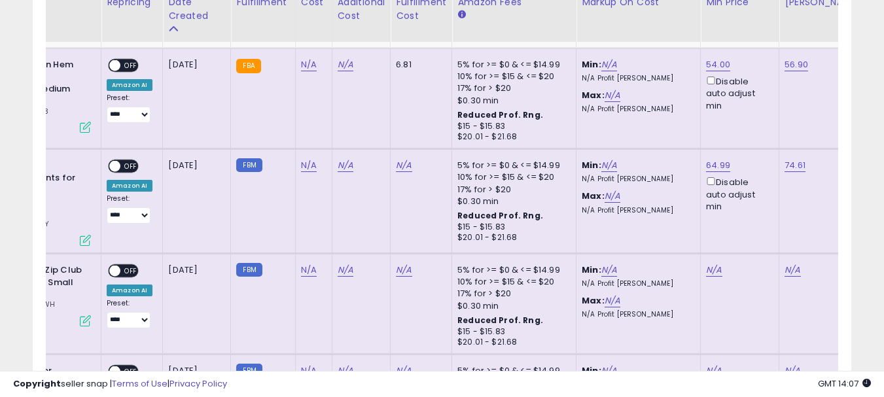
scroll to position [3993, 0]
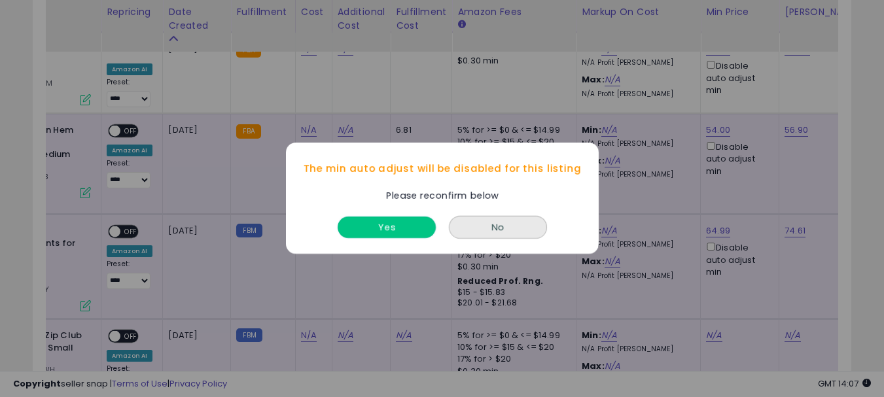
click at [395, 228] on button "Yes" at bounding box center [387, 228] width 98 height 22
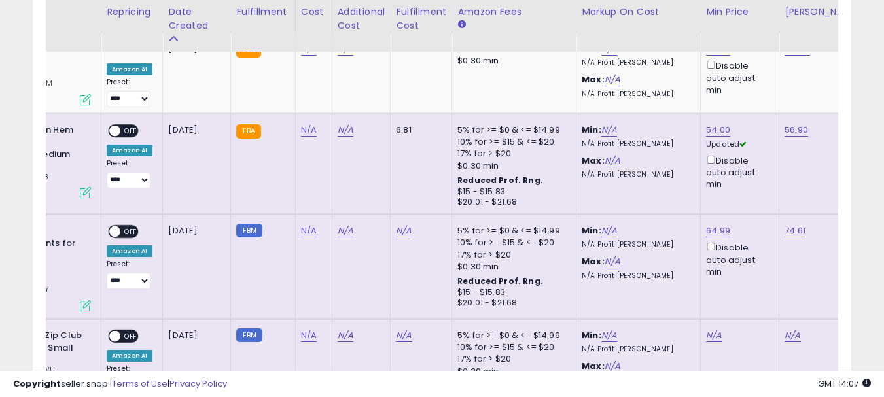
click at [707, 240] on div "Disable auto adjust min" at bounding box center [737, 259] width 63 height 38
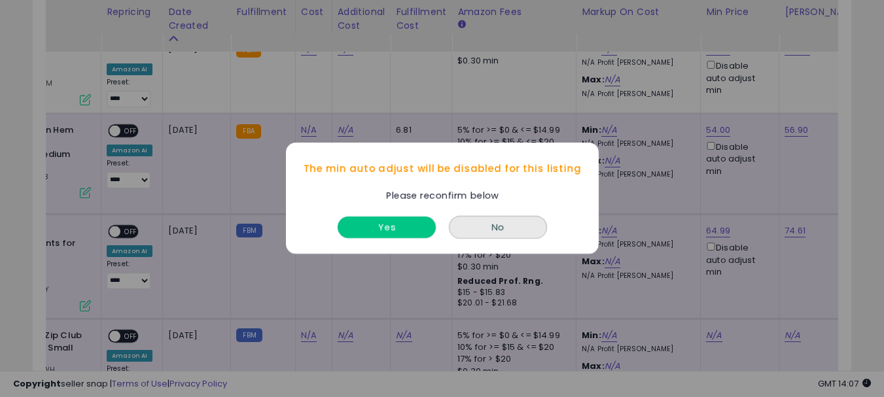
click at [400, 223] on button "Yes" at bounding box center [387, 228] width 98 height 22
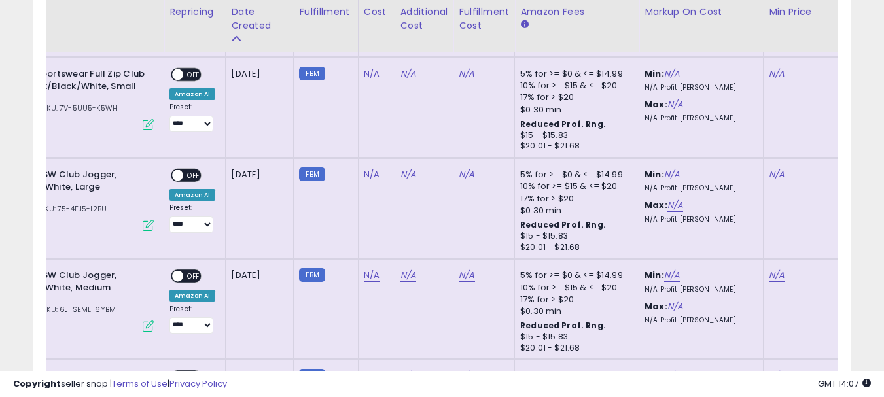
scroll to position [0, 0]
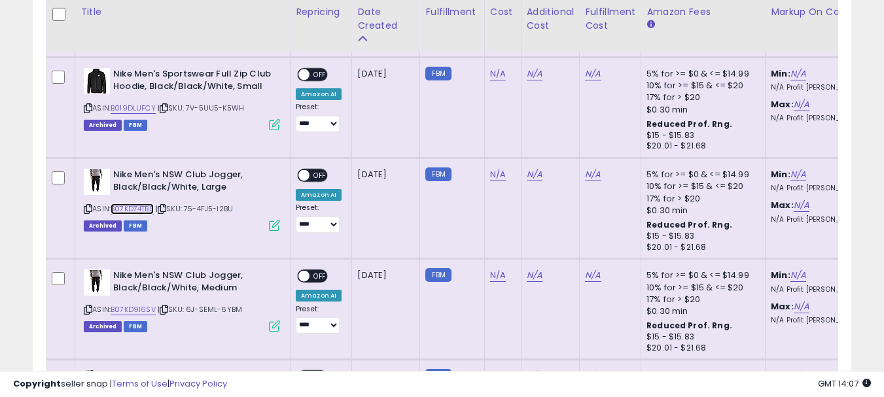
click at [124, 204] on link "B07KD74TBS" at bounding box center [132, 209] width 43 height 11
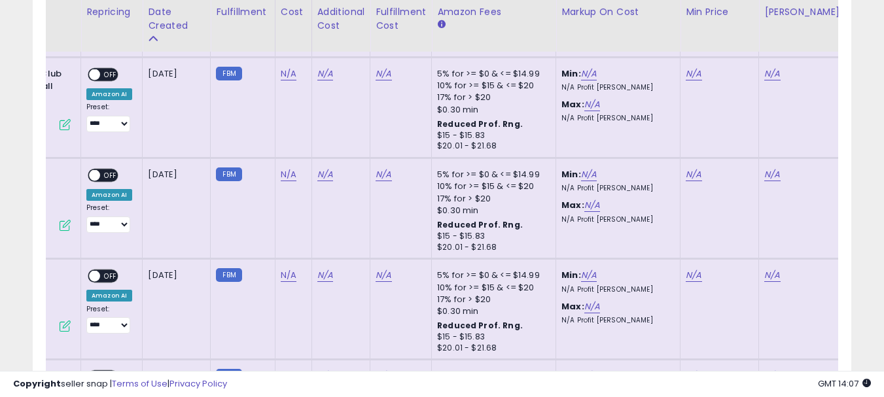
scroll to position [0, 225]
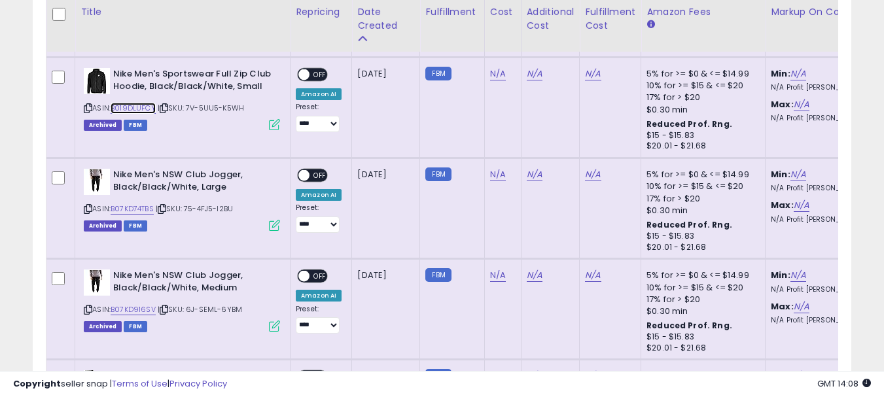
click at [146, 103] on link "B019DLUFCY" at bounding box center [133, 108] width 45 height 11
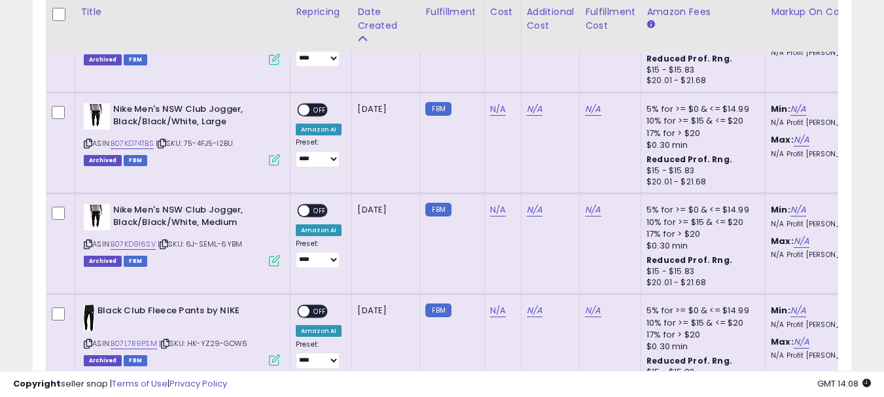
click at [143, 122] on div "ASIN: B07KD74TBS | SKU: 75-4FJ5-I2BU Archived FBM" at bounding box center [182, 133] width 196 height 61
click at [141, 138] on link "B07KD74TBS" at bounding box center [132, 143] width 43 height 11
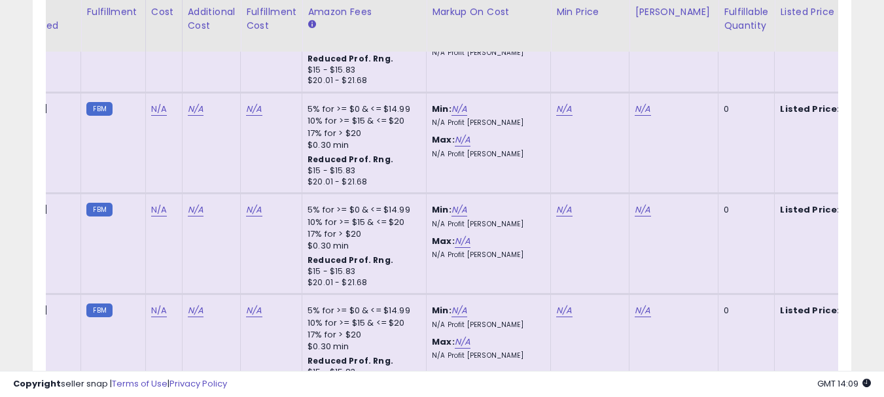
scroll to position [0, 346]
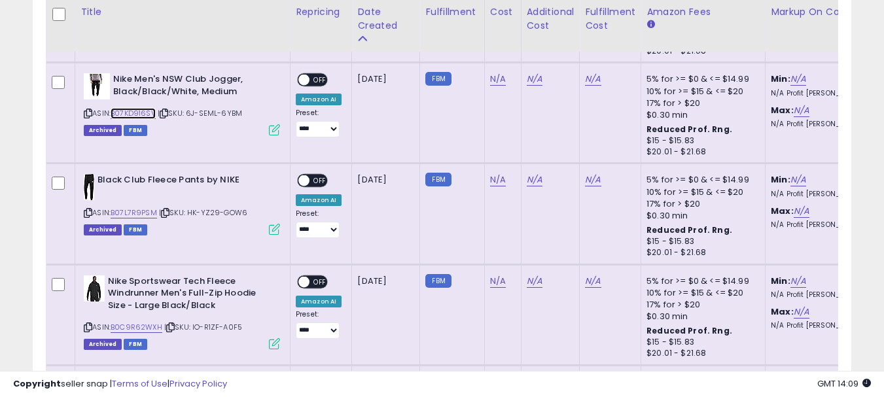
click at [139, 108] on link "B07KD916SV" at bounding box center [133, 113] width 45 height 11
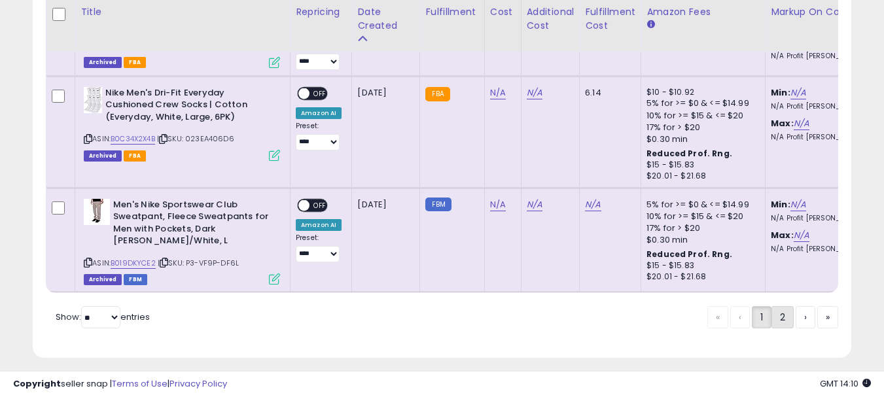
click at [782, 312] on link "2" at bounding box center [783, 317] width 22 height 22
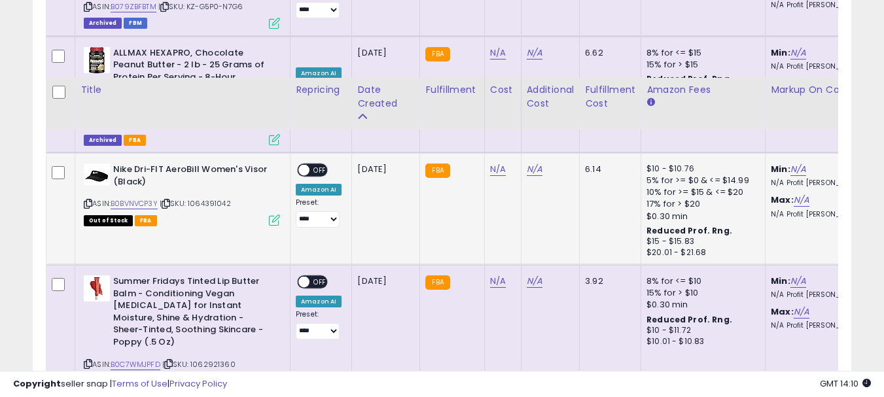
scroll to position [4407, 0]
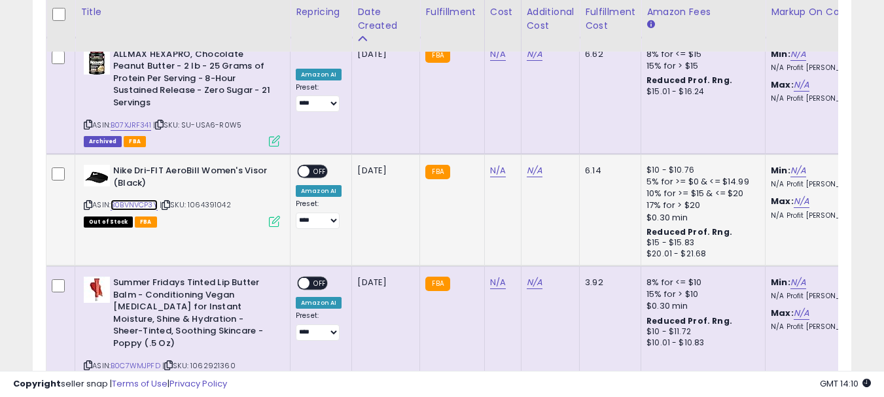
click at [143, 200] on link "B0BVNVCP3Y" at bounding box center [134, 205] width 47 height 11
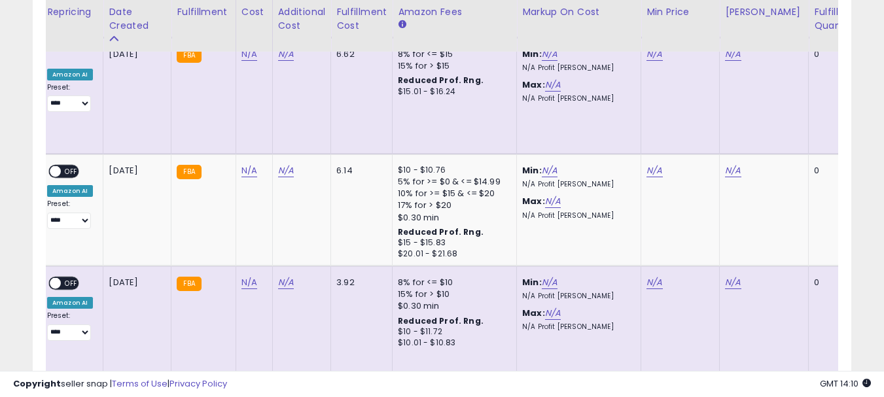
scroll to position [0, 250]
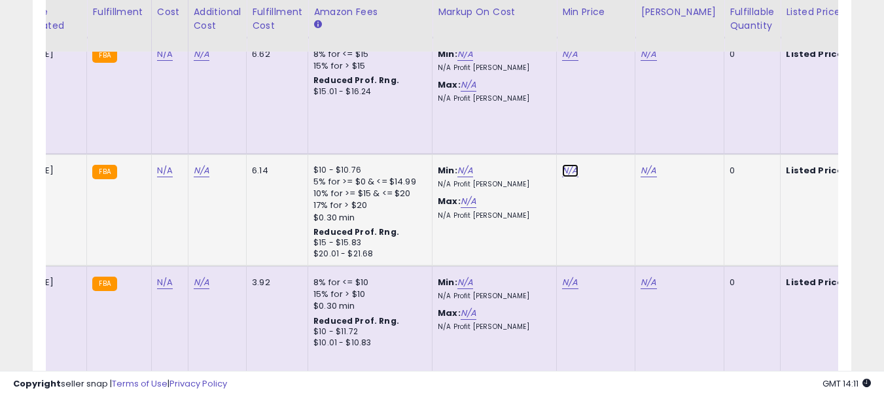
click at [567, 164] on link "N/A" at bounding box center [570, 170] width 16 height 13
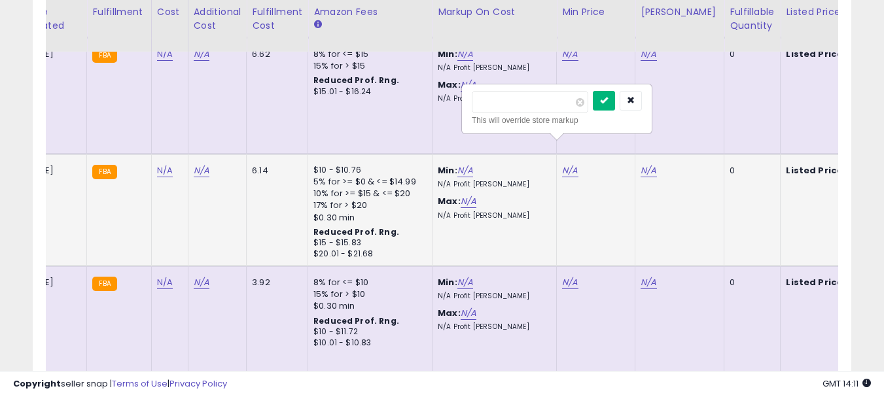
type input "*****"
click at [608, 101] on icon "submit" at bounding box center [604, 100] width 8 height 8
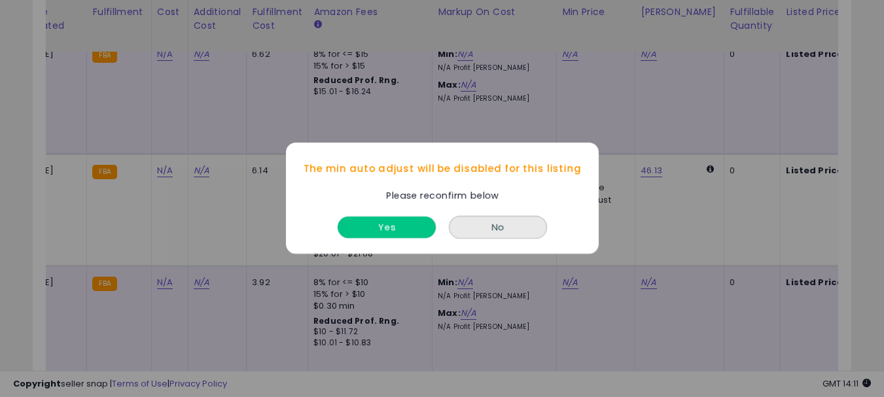
click at [425, 228] on button "Yes" at bounding box center [387, 228] width 98 height 22
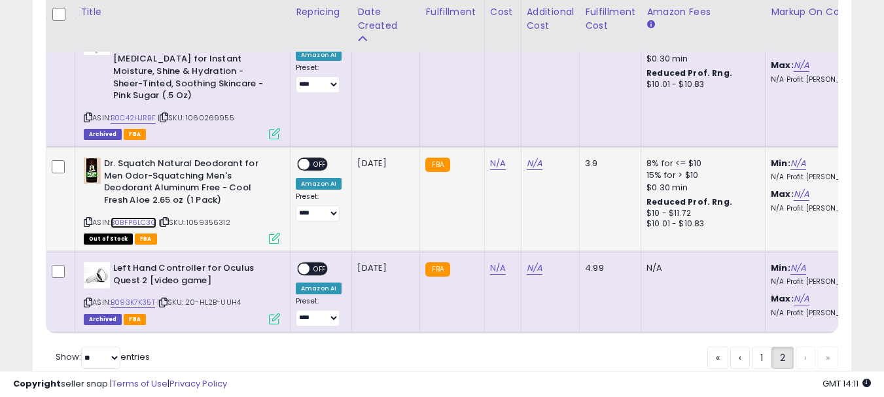
click at [141, 217] on link "B0BFP6LC3G" at bounding box center [134, 222] width 46 height 11
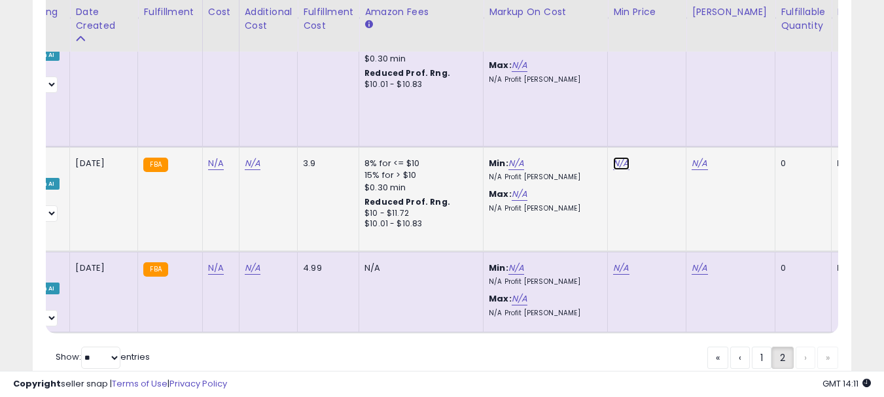
click at [617, 157] on link "N/A" at bounding box center [621, 163] width 16 height 13
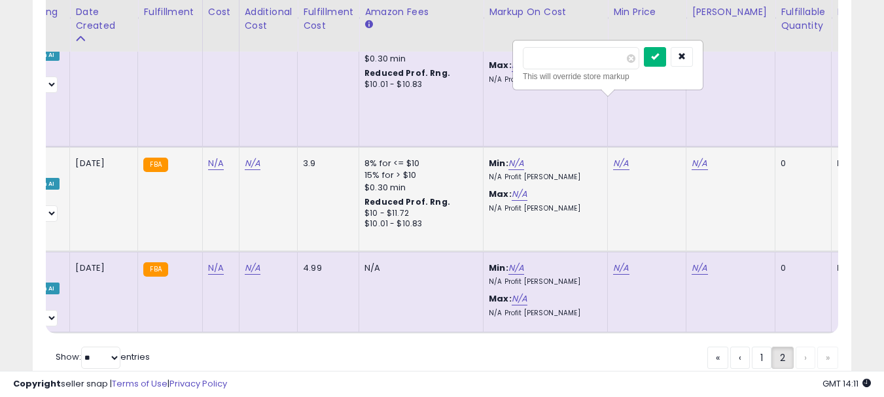
type input "*****"
click at [659, 55] on icon "submit" at bounding box center [655, 56] width 8 height 8
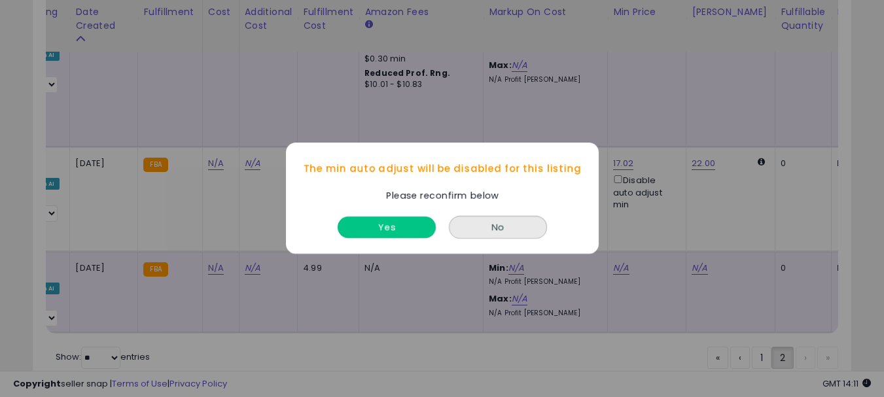
click at [390, 224] on button "Yes" at bounding box center [387, 228] width 98 height 22
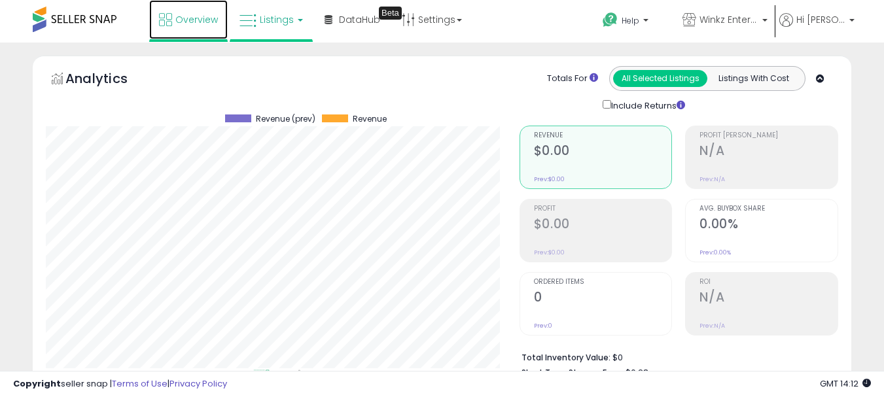
click at [197, 26] on span "Overview" at bounding box center [196, 19] width 43 height 13
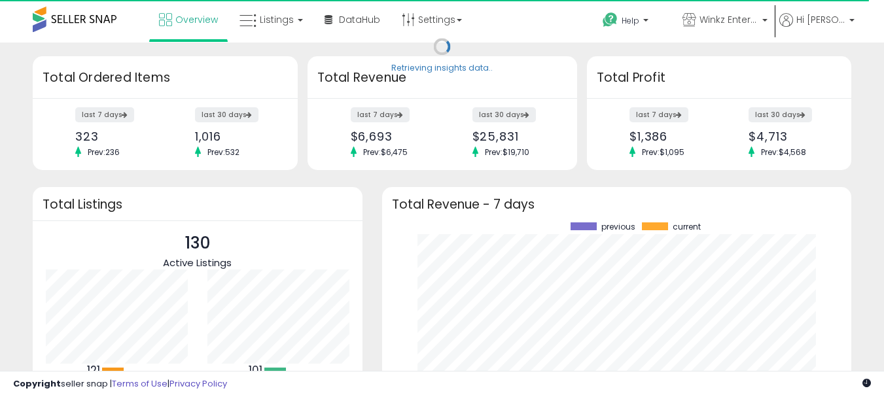
scroll to position [182, 444]
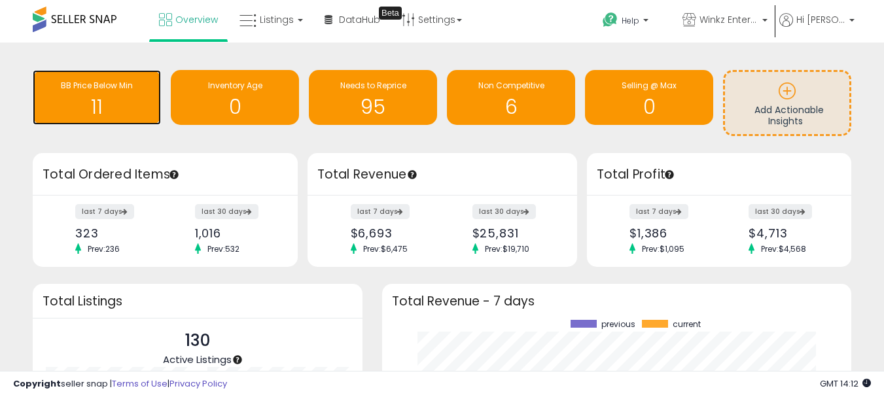
click at [97, 98] on h1 "11" at bounding box center [96, 107] width 115 height 22
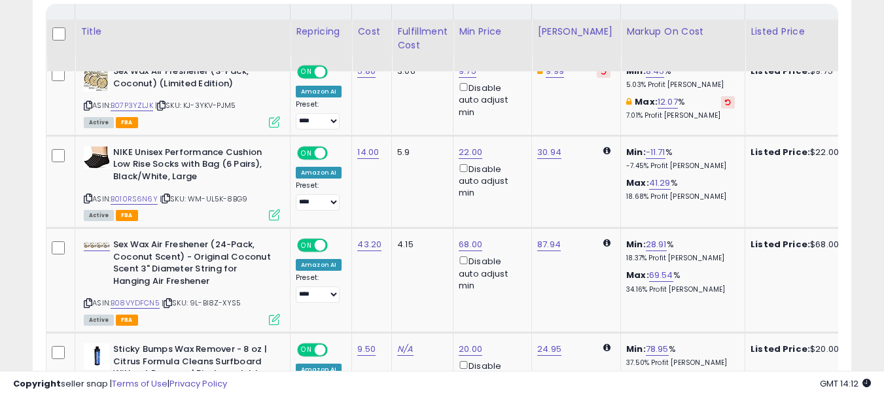
scroll to position [655, 0]
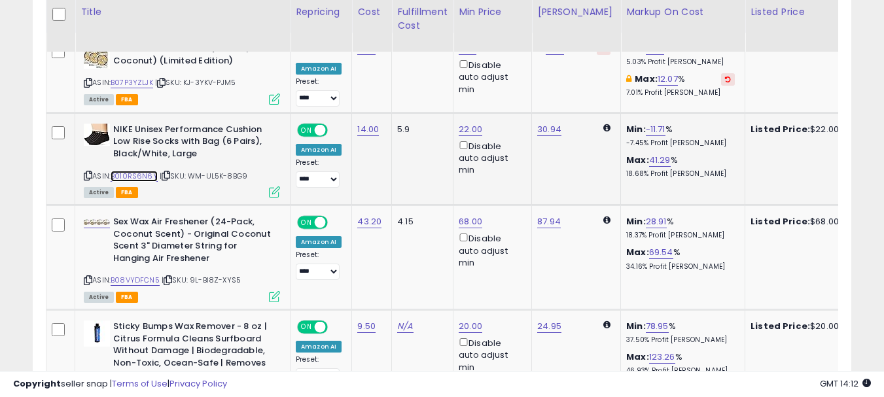
click at [141, 174] on link "B010RS6N6Y" at bounding box center [134, 176] width 47 height 11
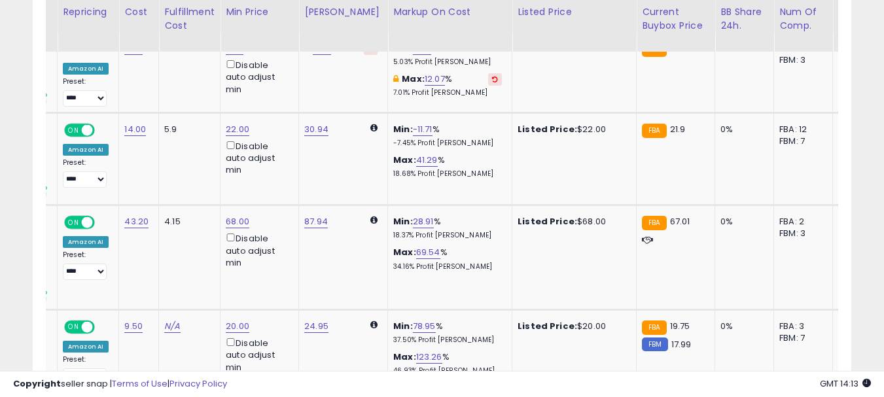
scroll to position [0, 0]
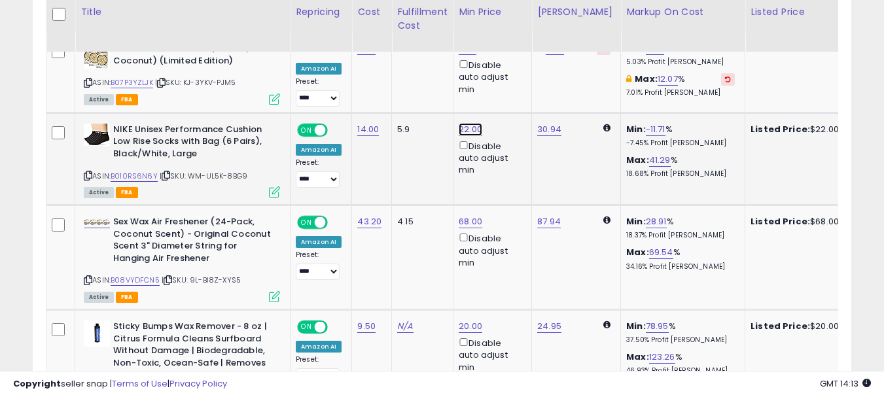
click at [463, 128] on link "22.00" at bounding box center [471, 129] width 24 height 13
type input "*****"
click at [508, 79] on icon "submit" at bounding box center [504, 83] width 8 height 8
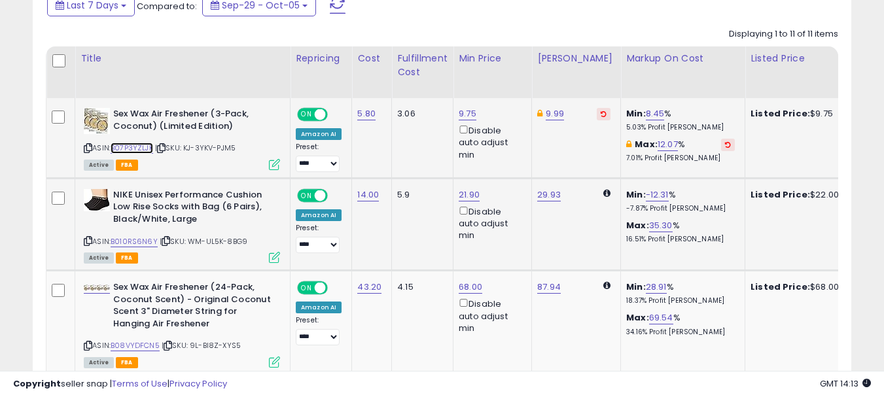
click at [128, 149] on link "B07P3YZLJK" at bounding box center [132, 148] width 43 height 11
click at [465, 113] on link "9.75" at bounding box center [468, 113] width 18 height 13
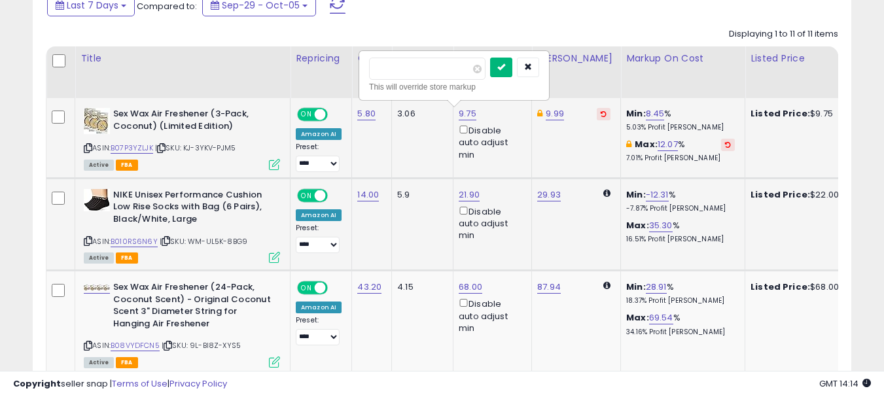
type input "****"
click at [513, 71] on button "submit" at bounding box center [501, 68] width 22 height 20
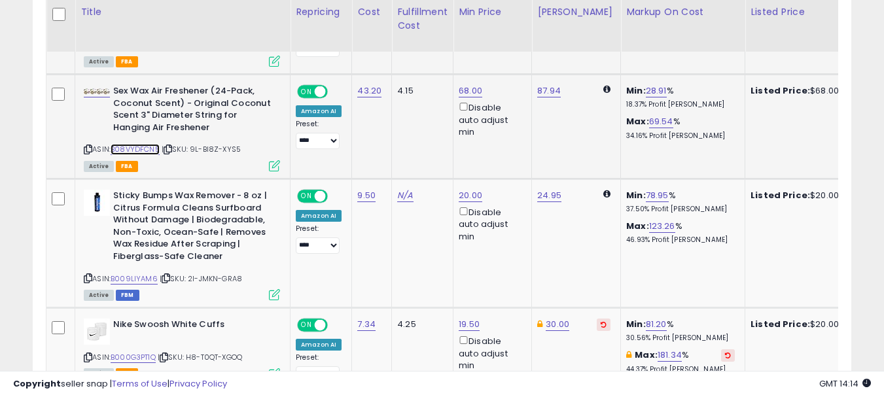
click at [139, 148] on link "B08VYDFCN5" at bounding box center [135, 149] width 49 height 11
click at [467, 92] on link "68.00" at bounding box center [471, 90] width 24 height 13
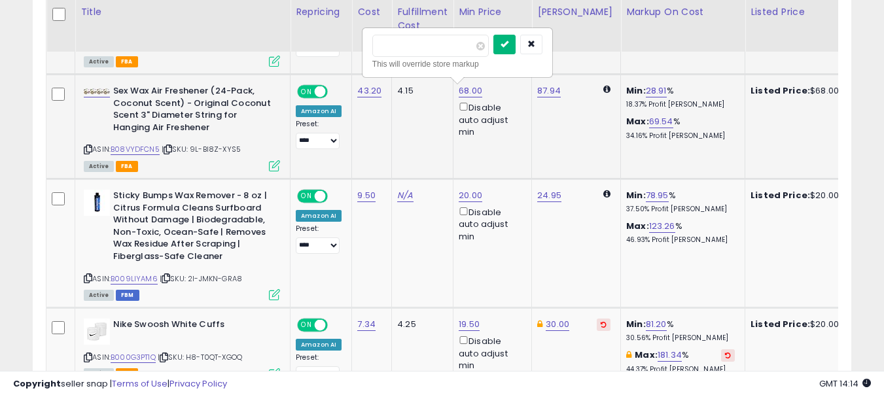
type input "*****"
click at [516, 48] on button "submit" at bounding box center [505, 45] width 22 height 20
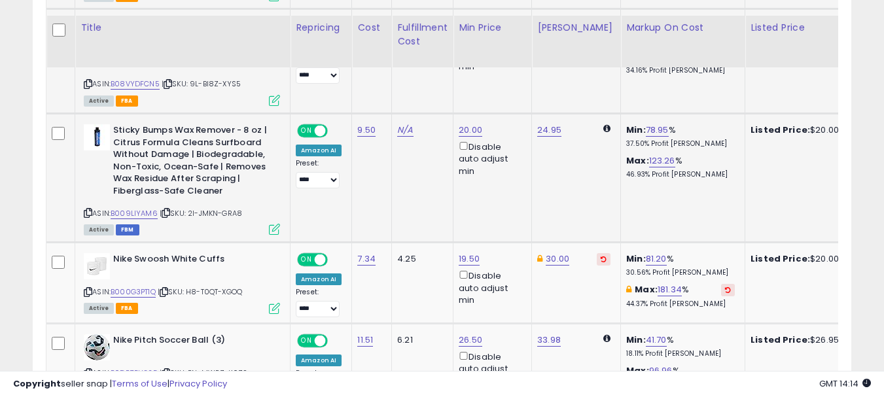
scroll to position [916, 0]
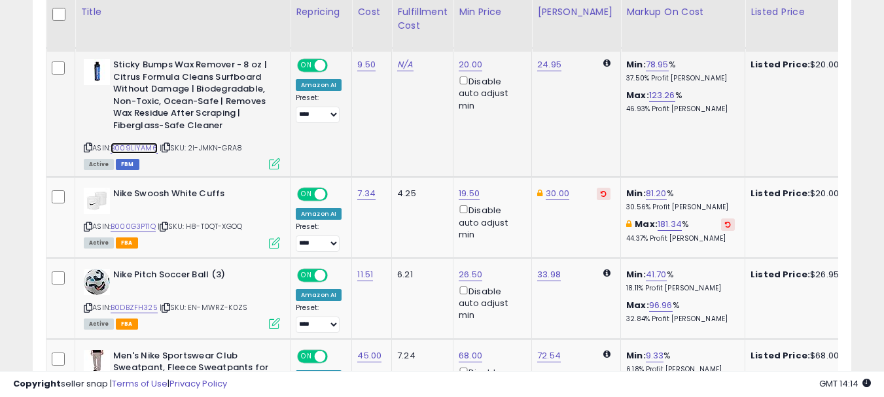
click at [142, 147] on link "B009LIYAM6" at bounding box center [134, 148] width 47 height 11
click at [468, 65] on link "20.00" at bounding box center [471, 64] width 24 height 13
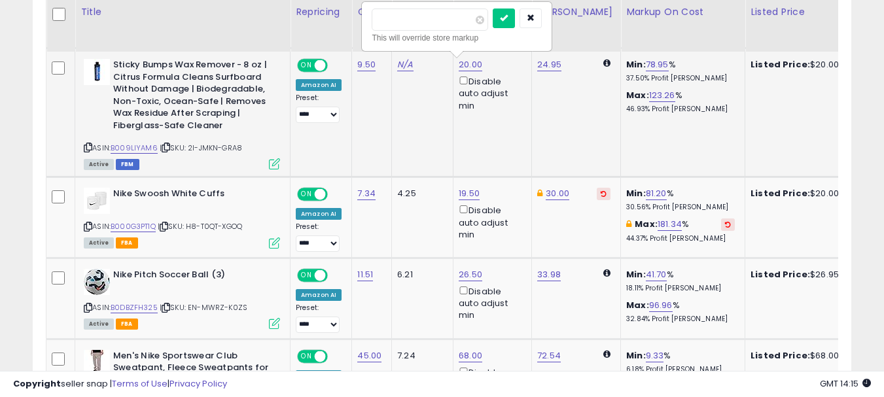
drag, startPoint x: 458, startPoint y: 20, endPoint x: 380, endPoint y: 21, distance: 77.9
click at [380, 21] on input "*****" at bounding box center [430, 20] width 117 height 22
type input "*****"
click at [515, 22] on button "submit" at bounding box center [504, 19] width 22 height 20
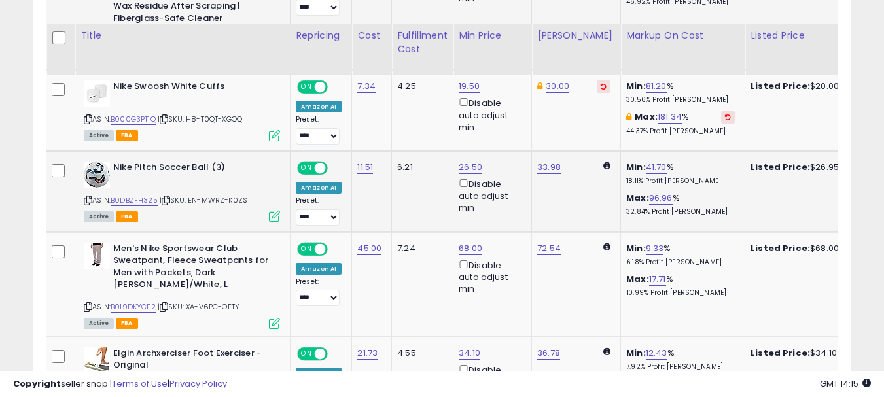
scroll to position [1047, 0]
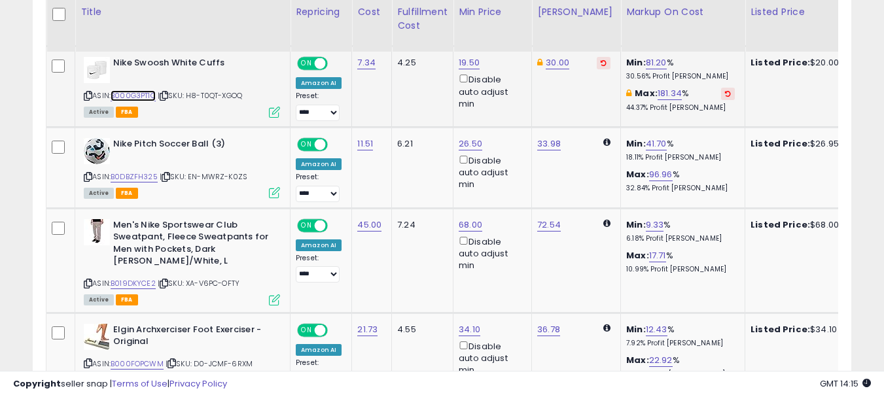
click at [142, 96] on link "B000G3PT1Q" at bounding box center [133, 95] width 45 height 11
click at [464, 62] on link "19.50" at bounding box center [469, 62] width 21 height 13
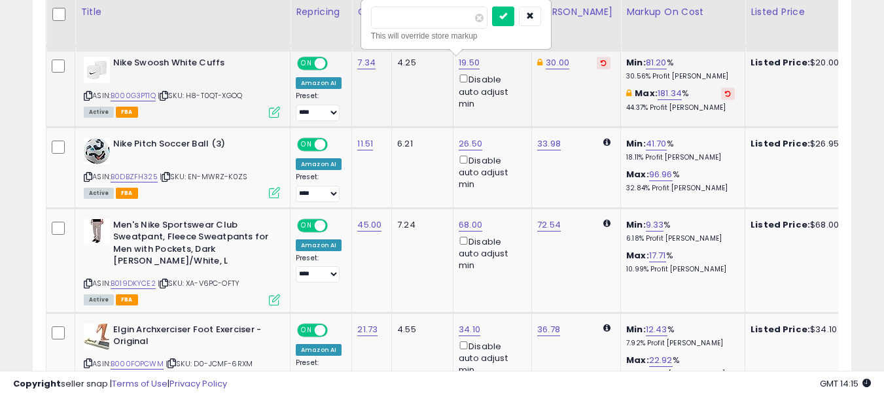
drag, startPoint x: 442, startPoint y: 22, endPoint x: 378, endPoint y: 22, distance: 63.5
click at [378, 22] on input "*****" at bounding box center [429, 18] width 117 height 22
type input "*****"
click at [507, 15] on icon "submit" at bounding box center [503, 16] width 8 height 8
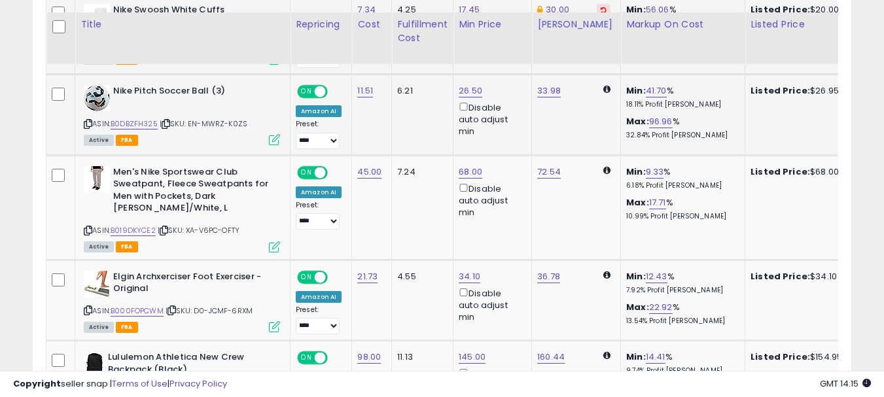
scroll to position [1113, 0]
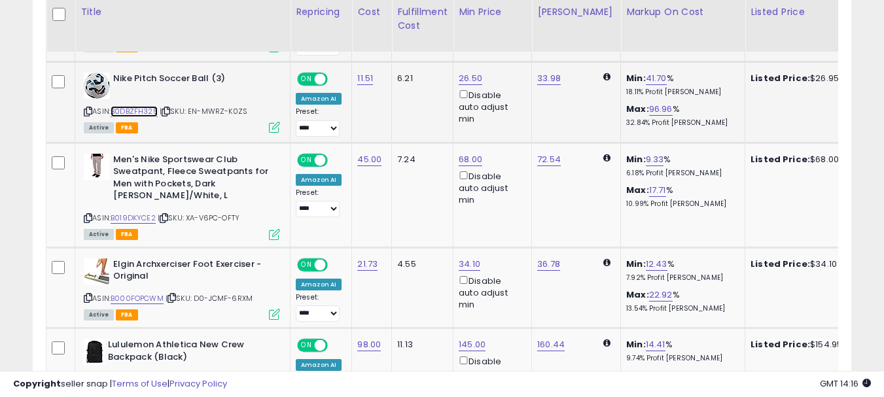
click at [147, 108] on link "B0DBZFH325" at bounding box center [134, 111] width 47 height 11
click at [469, 75] on link "26.50" at bounding box center [471, 78] width 24 height 13
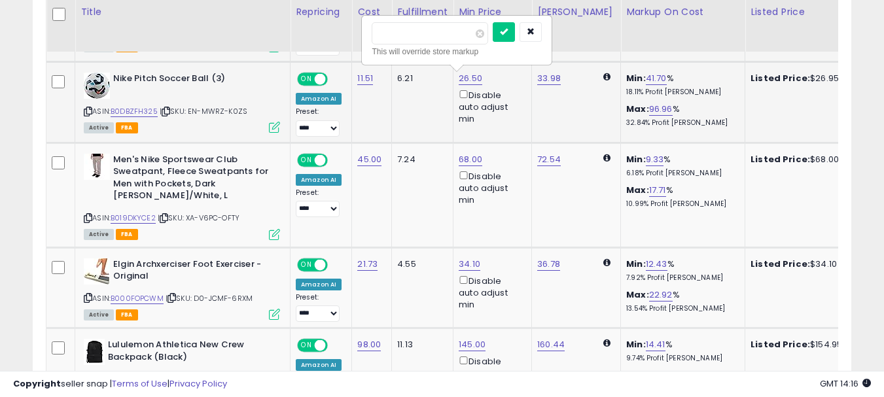
drag, startPoint x: 423, startPoint y: 31, endPoint x: 386, endPoint y: 35, distance: 36.8
click at [386, 35] on input "*****" at bounding box center [430, 33] width 117 height 22
type input "*****"
click at [515, 26] on button "submit" at bounding box center [504, 32] width 22 height 20
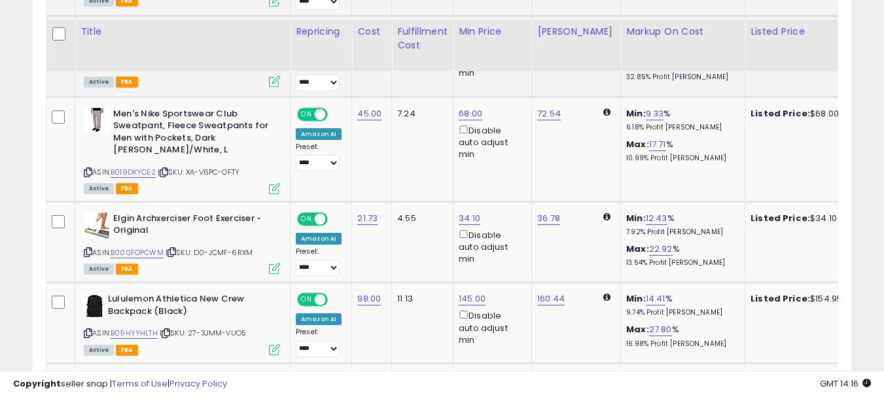
scroll to position [1178, 0]
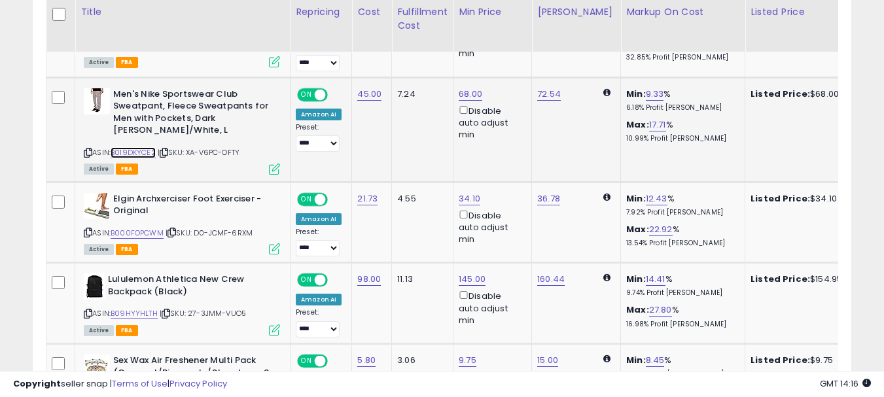
click at [146, 154] on link "B019DKYCE2" at bounding box center [133, 152] width 45 height 11
click at [467, 94] on link "68.00" at bounding box center [471, 94] width 24 height 13
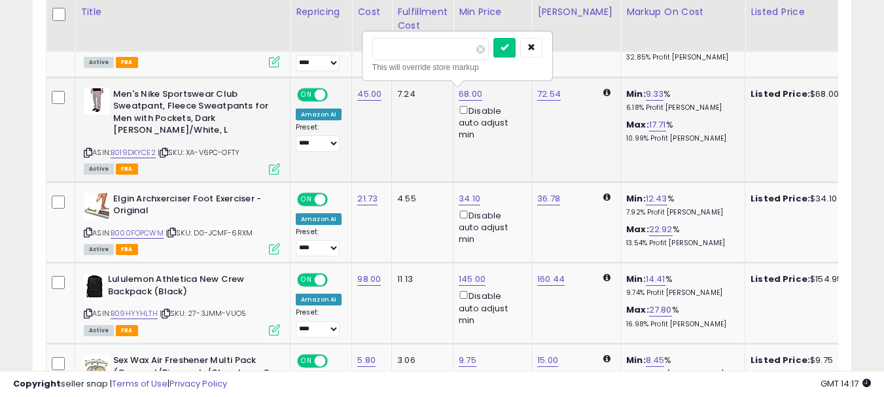
drag, startPoint x: 432, startPoint y: 48, endPoint x: 376, endPoint y: 54, distance: 56.7
click at [376, 54] on input "*****" at bounding box center [430, 49] width 117 height 22
type input "*****"
click at [509, 51] on icon "submit" at bounding box center [505, 47] width 8 height 8
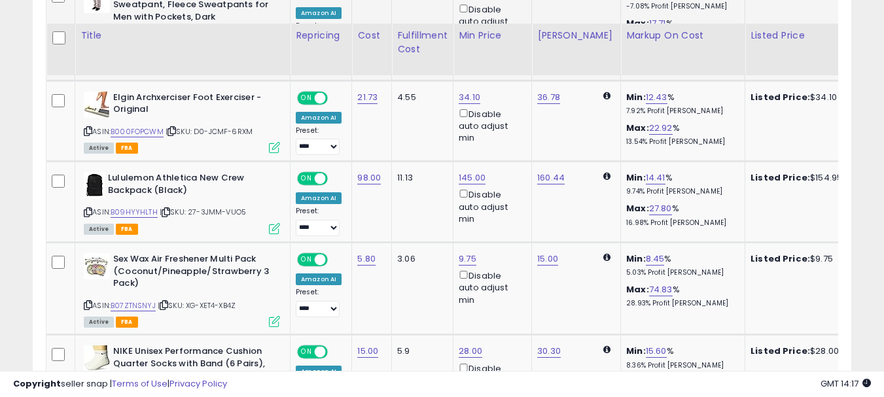
scroll to position [1309, 0]
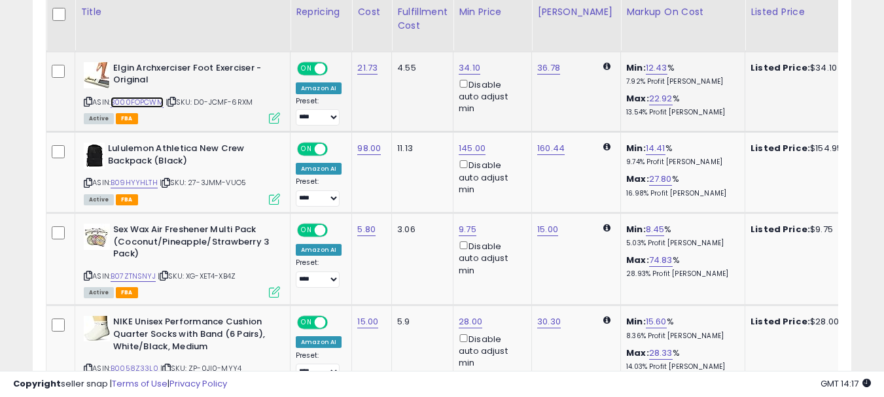
click at [133, 99] on link "B000FOPCWM" at bounding box center [137, 102] width 53 height 11
click at [467, 69] on link "34.10" at bounding box center [470, 68] width 22 height 13
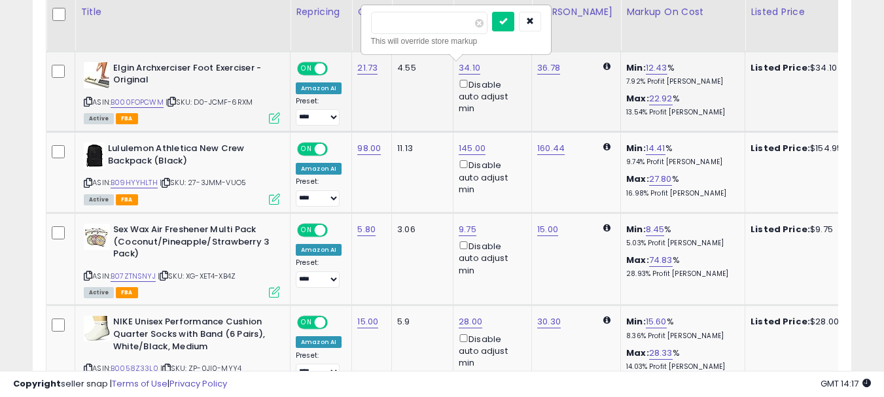
drag, startPoint x: 411, startPoint y: 20, endPoint x: 379, endPoint y: 28, distance: 33.0
click at [379, 28] on input "*****" at bounding box center [429, 23] width 117 height 22
type input "*****"
click at [515, 25] on button "submit" at bounding box center [503, 22] width 22 height 20
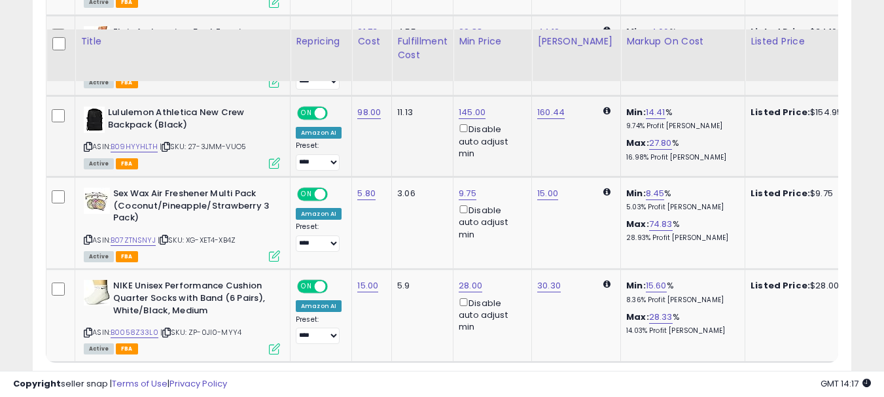
scroll to position [1375, 0]
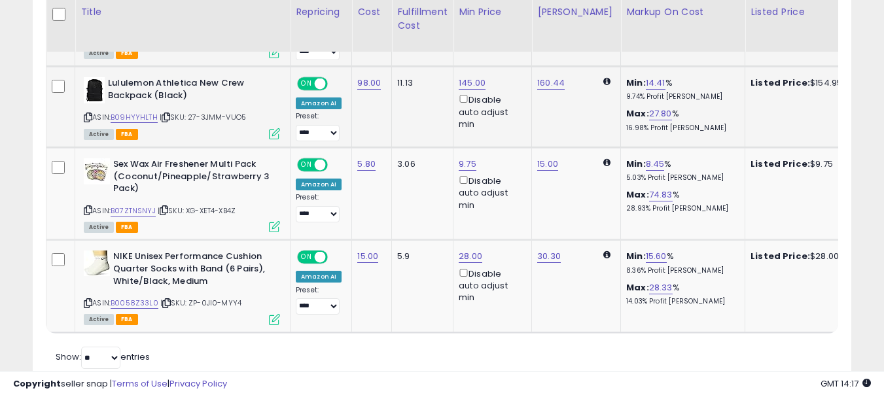
click at [142, 111] on div "ASIN: B09HYYHLTH | SKU: 27-3JMM-VUO5 Active FBA" at bounding box center [182, 107] width 196 height 61
click at [141, 115] on link "B09HYYHLTH" at bounding box center [134, 117] width 47 height 11
click at [479, 81] on link "145.00" at bounding box center [472, 83] width 27 height 13
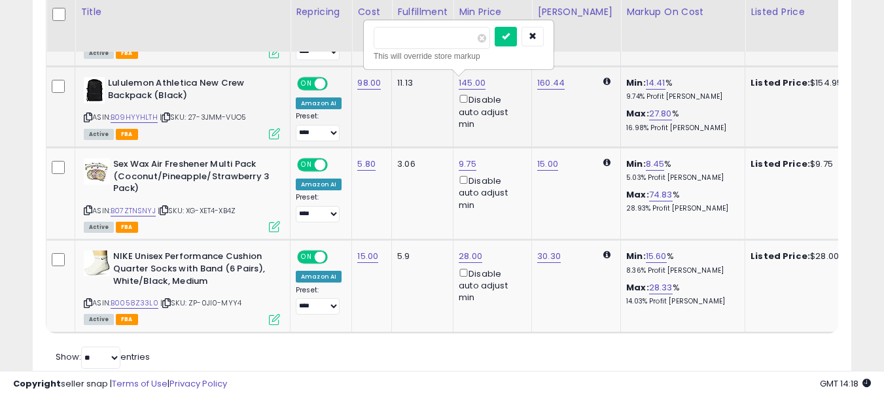
drag, startPoint x: 463, startPoint y: 35, endPoint x: 388, endPoint y: 41, distance: 75.5
click at [388, 41] on input "******" at bounding box center [432, 38] width 117 height 22
type input "******"
click at [510, 37] on icon "submit" at bounding box center [506, 36] width 8 height 8
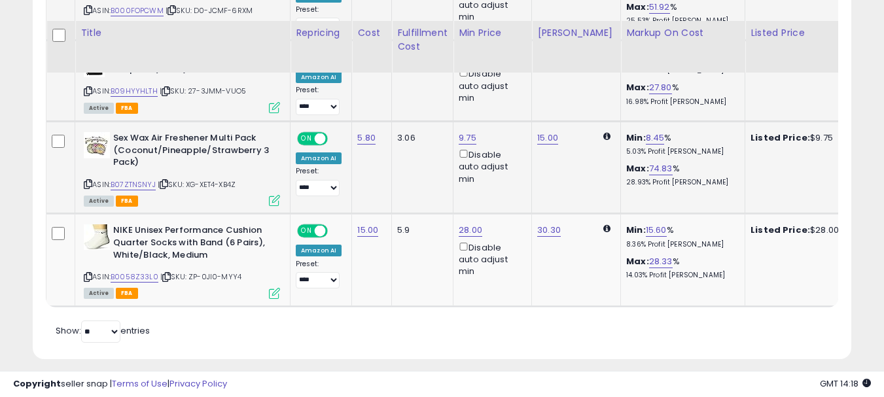
scroll to position [1422, 0]
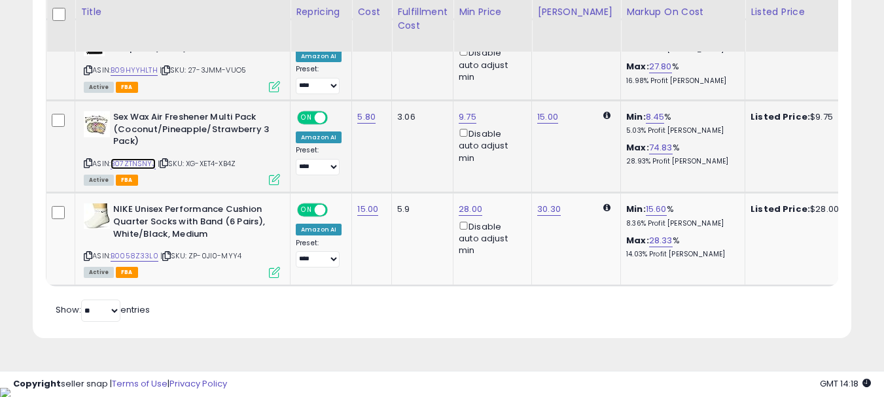
click at [135, 164] on link "B07ZTNSNYJ" at bounding box center [133, 163] width 45 height 11
click at [462, 117] on link "9.75" at bounding box center [468, 117] width 18 height 13
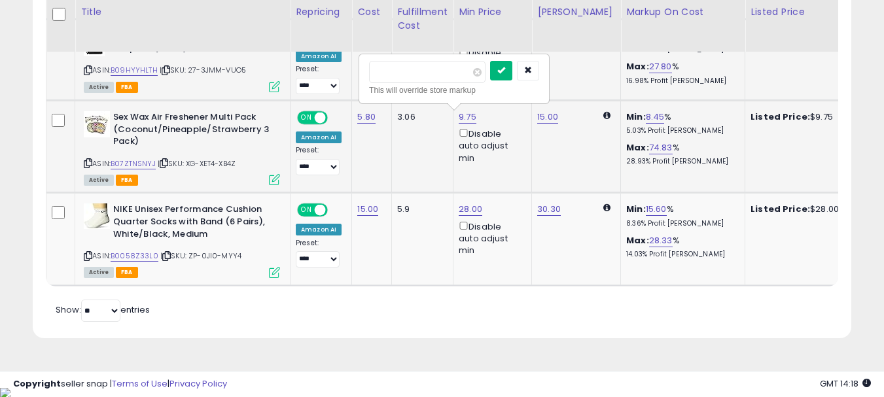
type input "****"
click at [513, 76] on button "submit" at bounding box center [501, 71] width 22 height 20
click at [133, 253] on link "B0058Z33L0" at bounding box center [135, 256] width 48 height 11
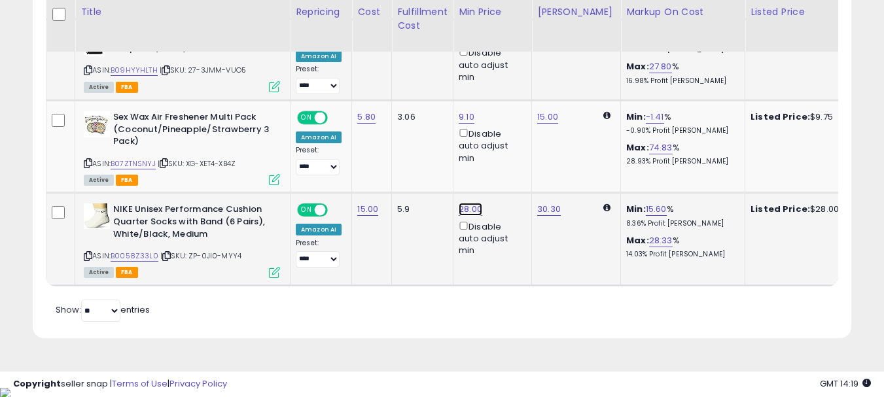
click at [468, 208] on link "28.00" at bounding box center [471, 209] width 24 height 13
drag, startPoint x: 408, startPoint y: 168, endPoint x: 374, endPoint y: 168, distance: 34.7
click at [374, 168] on input "*****" at bounding box center [430, 164] width 117 height 22
type input "*****"
click at [515, 170] on button "submit" at bounding box center [504, 163] width 22 height 20
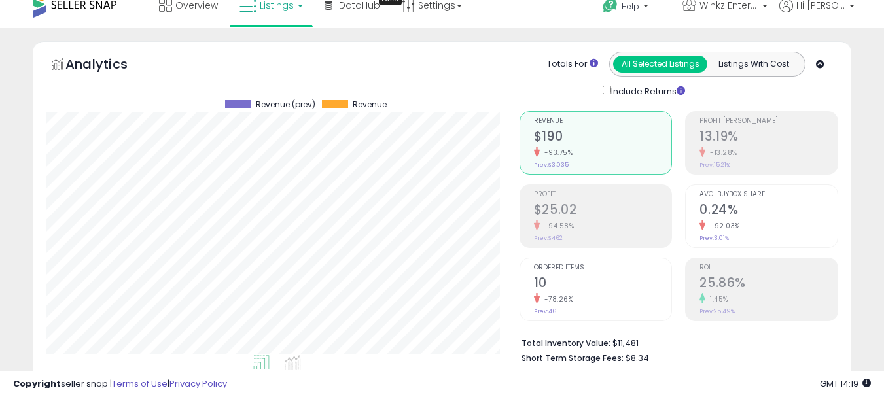
scroll to position [0, 0]
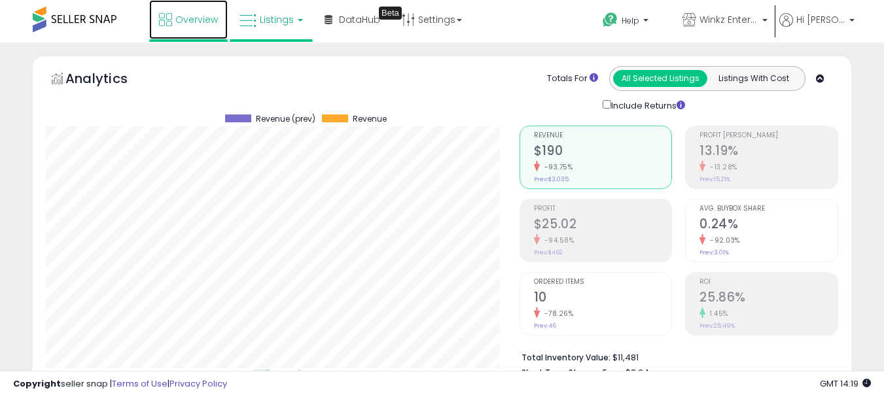
click at [188, 20] on span "Overview" at bounding box center [196, 19] width 43 height 13
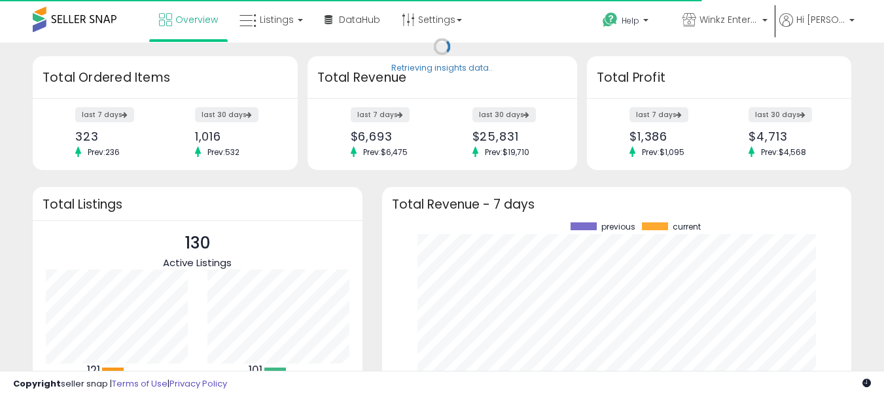
scroll to position [182, 444]
